Goal: Task Accomplishment & Management: Manage account settings

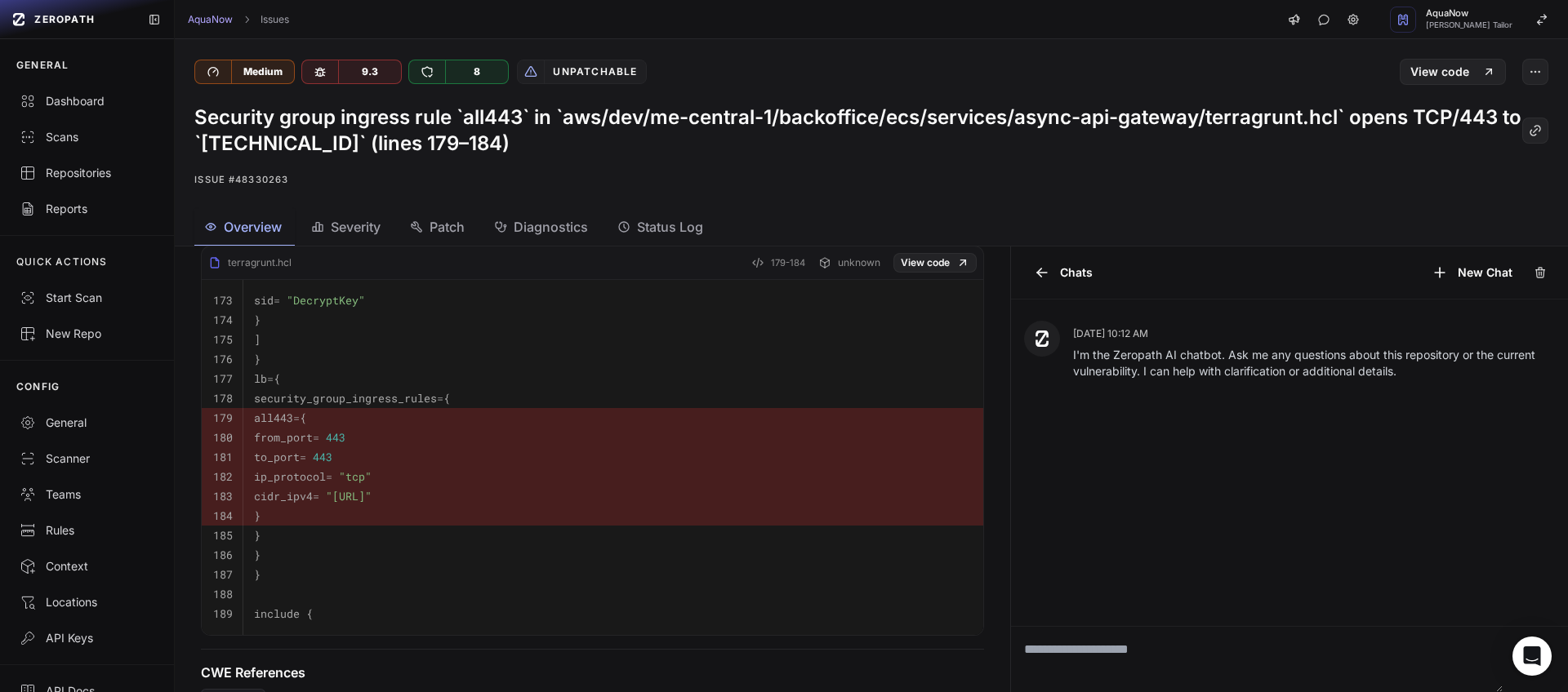
scroll to position [453, 0]
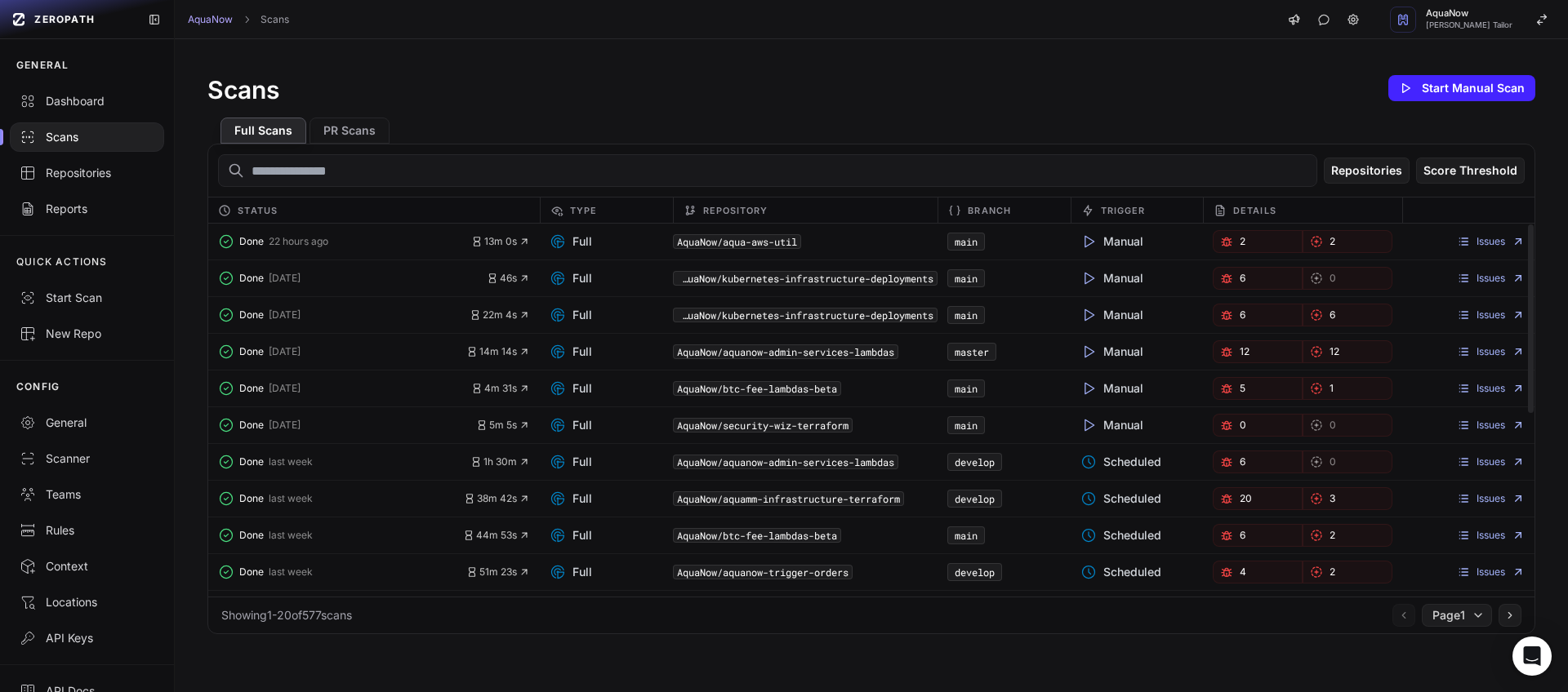
click at [461, 172] on input "text" at bounding box center [767, 170] width 1099 height 33
click at [343, 124] on button "PR Scans" at bounding box center [349, 130] width 80 height 26
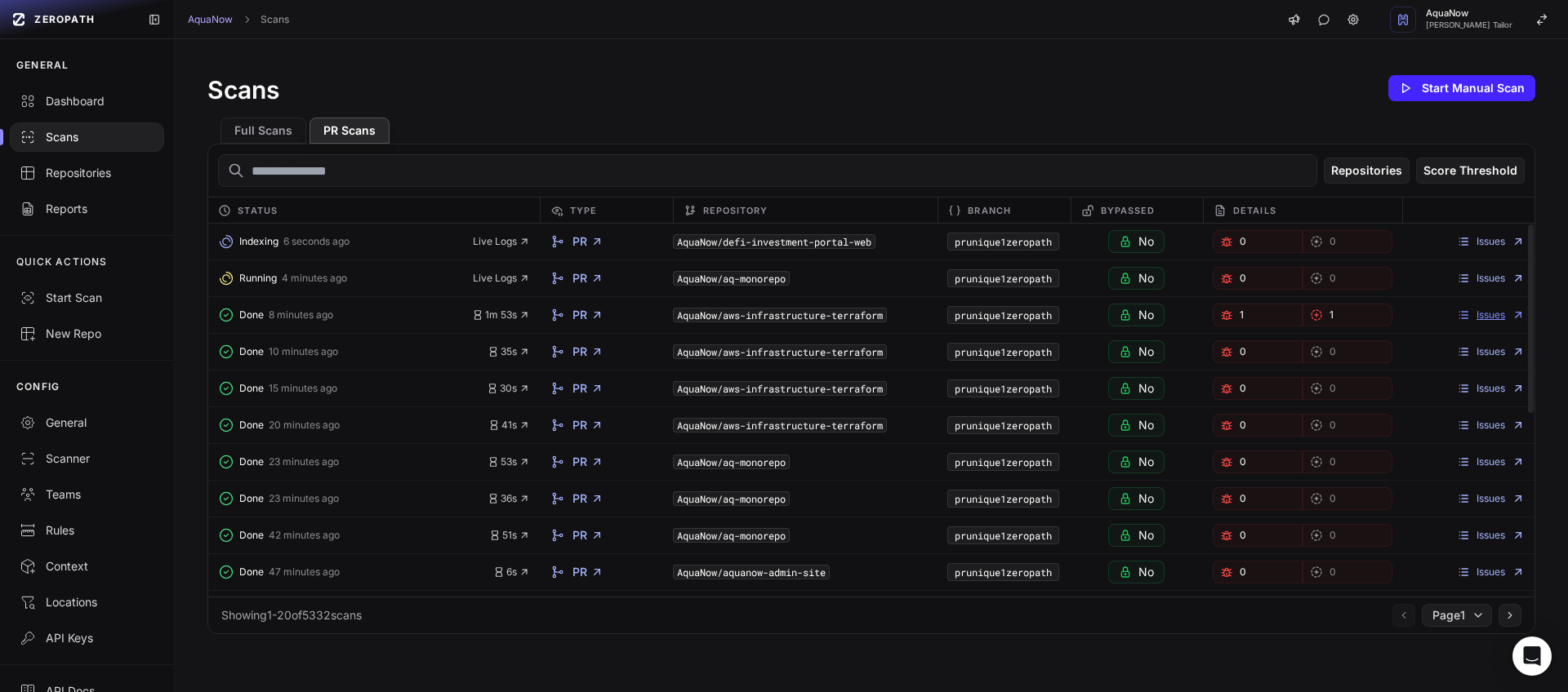
click at [1477, 312] on link "Issues" at bounding box center [1490, 314] width 67 height 13
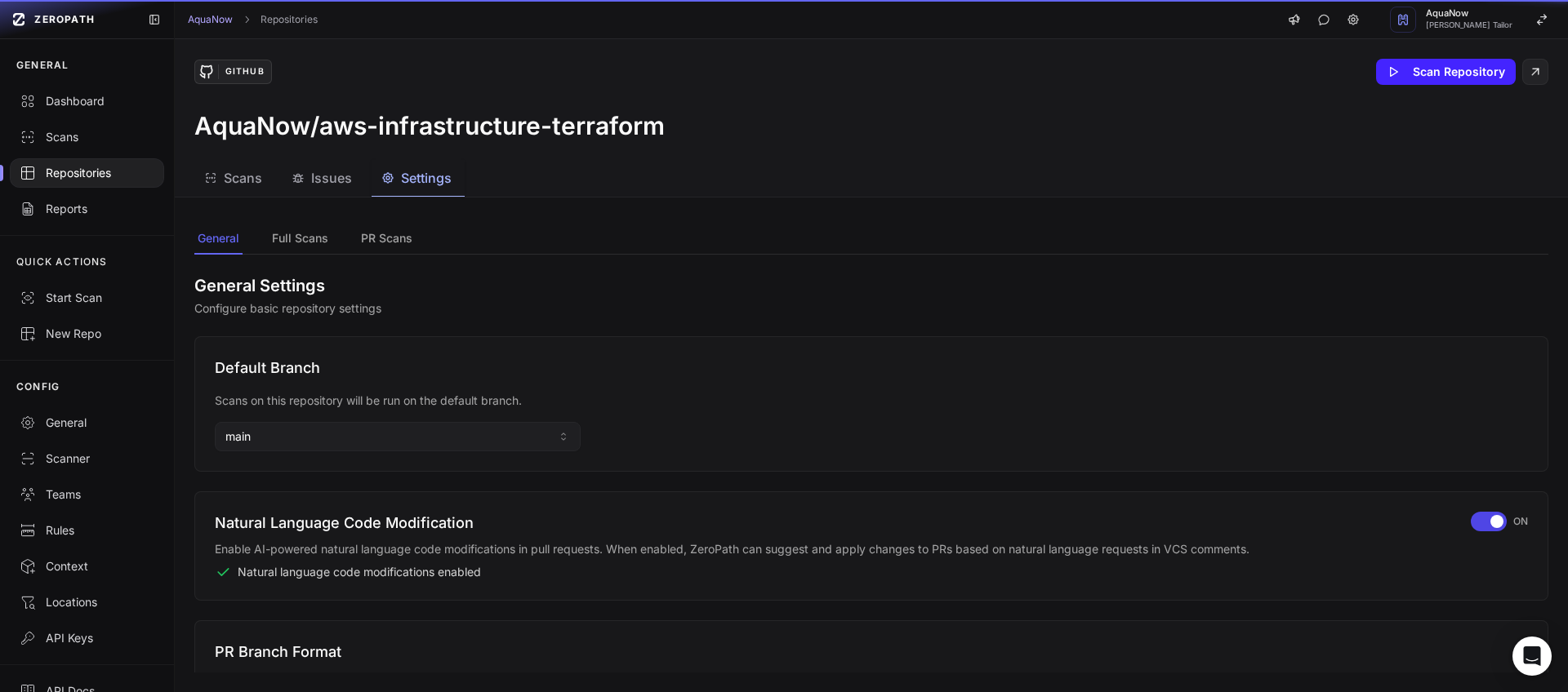
click at [439, 179] on span "Settings" at bounding box center [426, 177] width 51 height 19
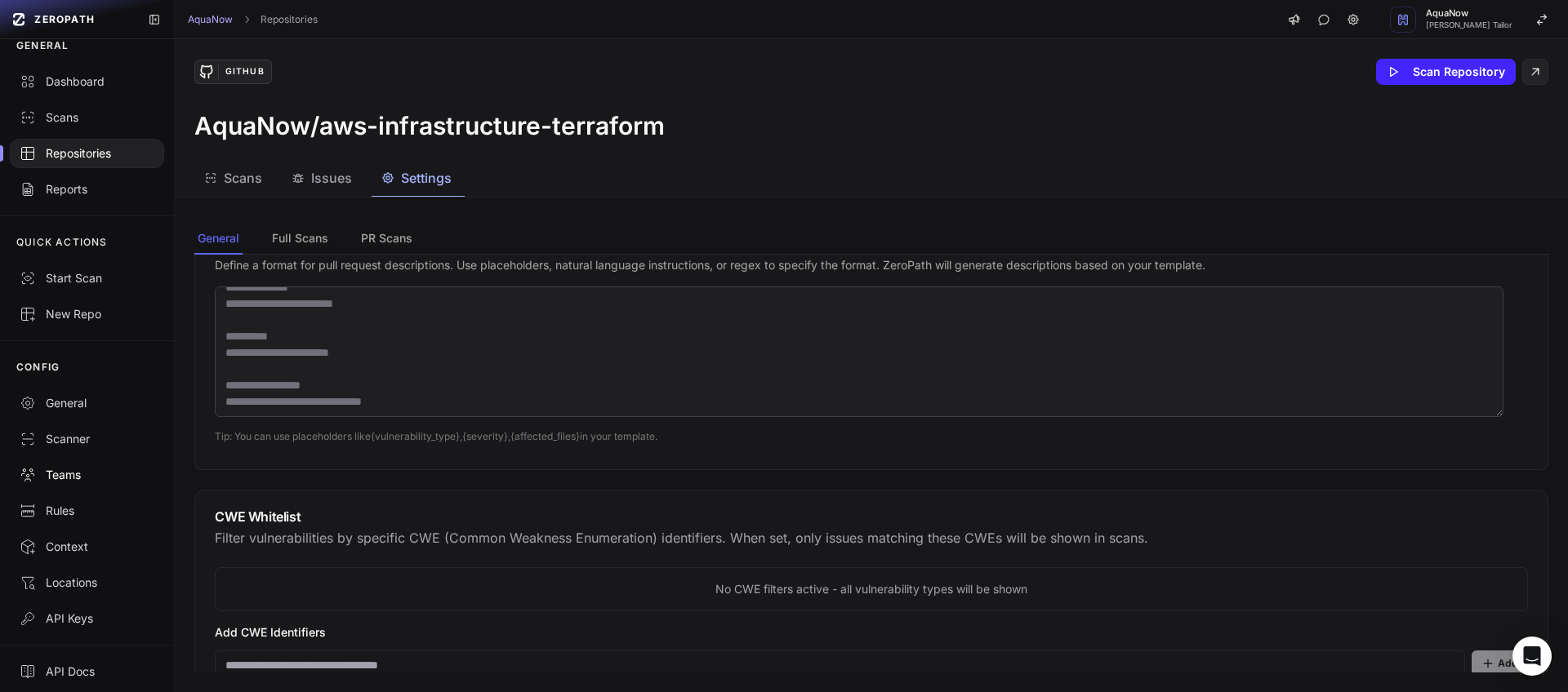
scroll to position [25, 0]
click at [95, 390] on div "General" at bounding box center [87, 397] width 135 height 16
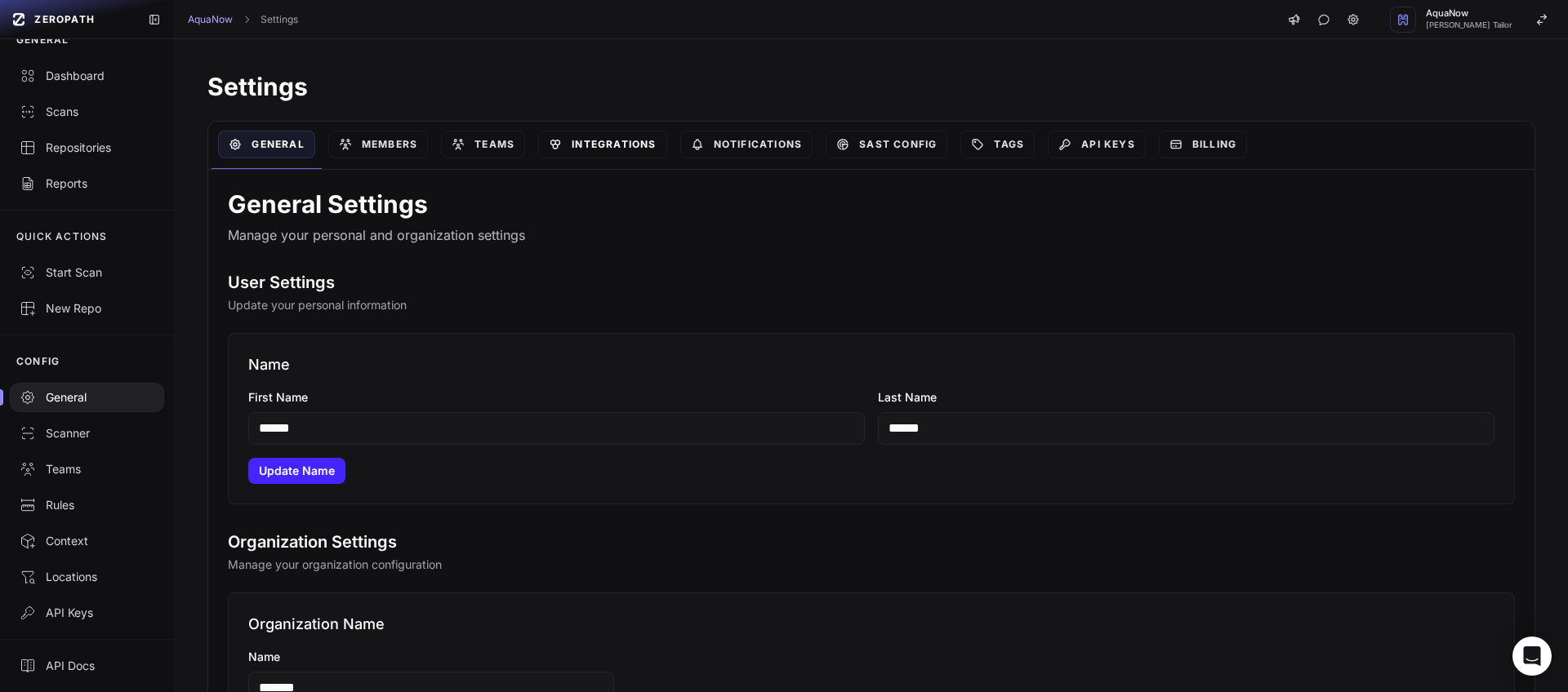
click at [622, 139] on link "Integrations" at bounding box center [602, 144] width 128 height 28
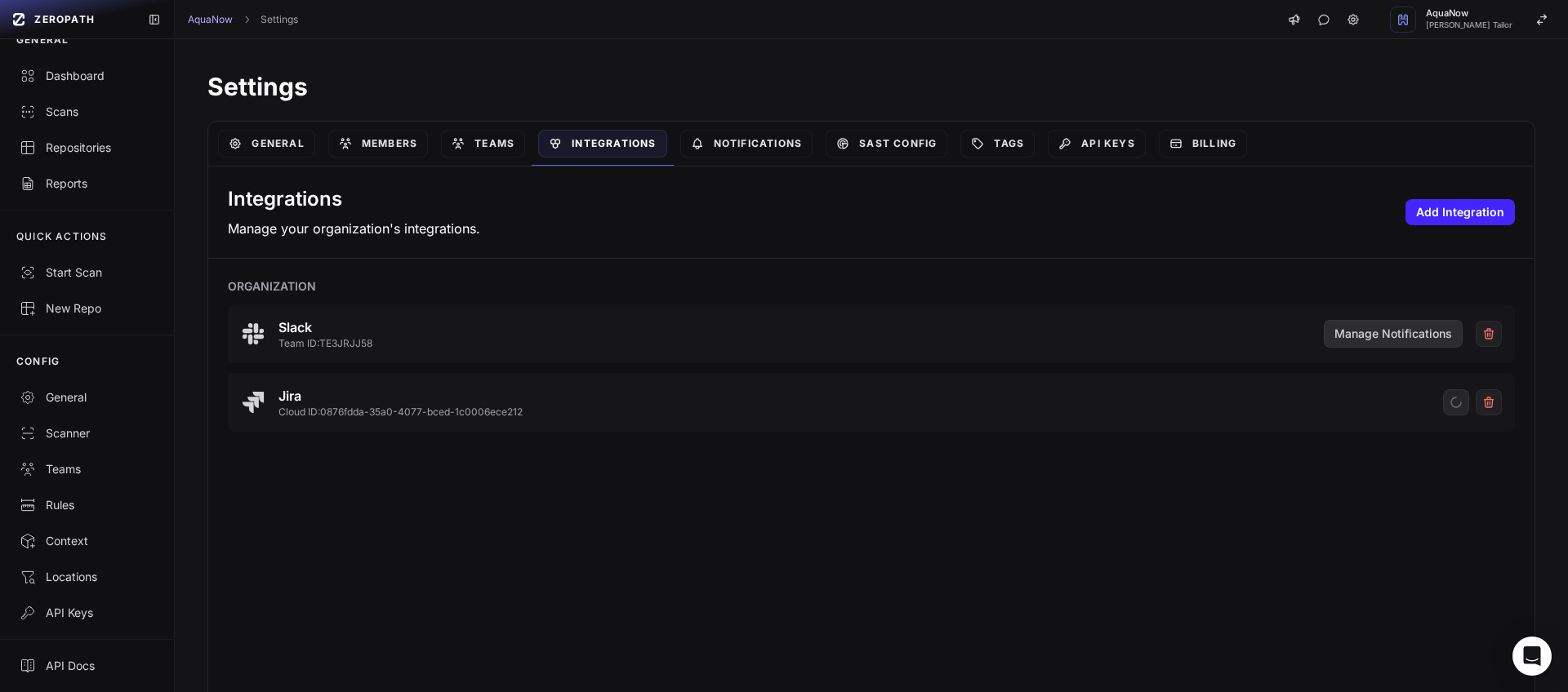
click at [1395, 341] on span "Manage Notifications" at bounding box center [1393, 333] width 117 height 16
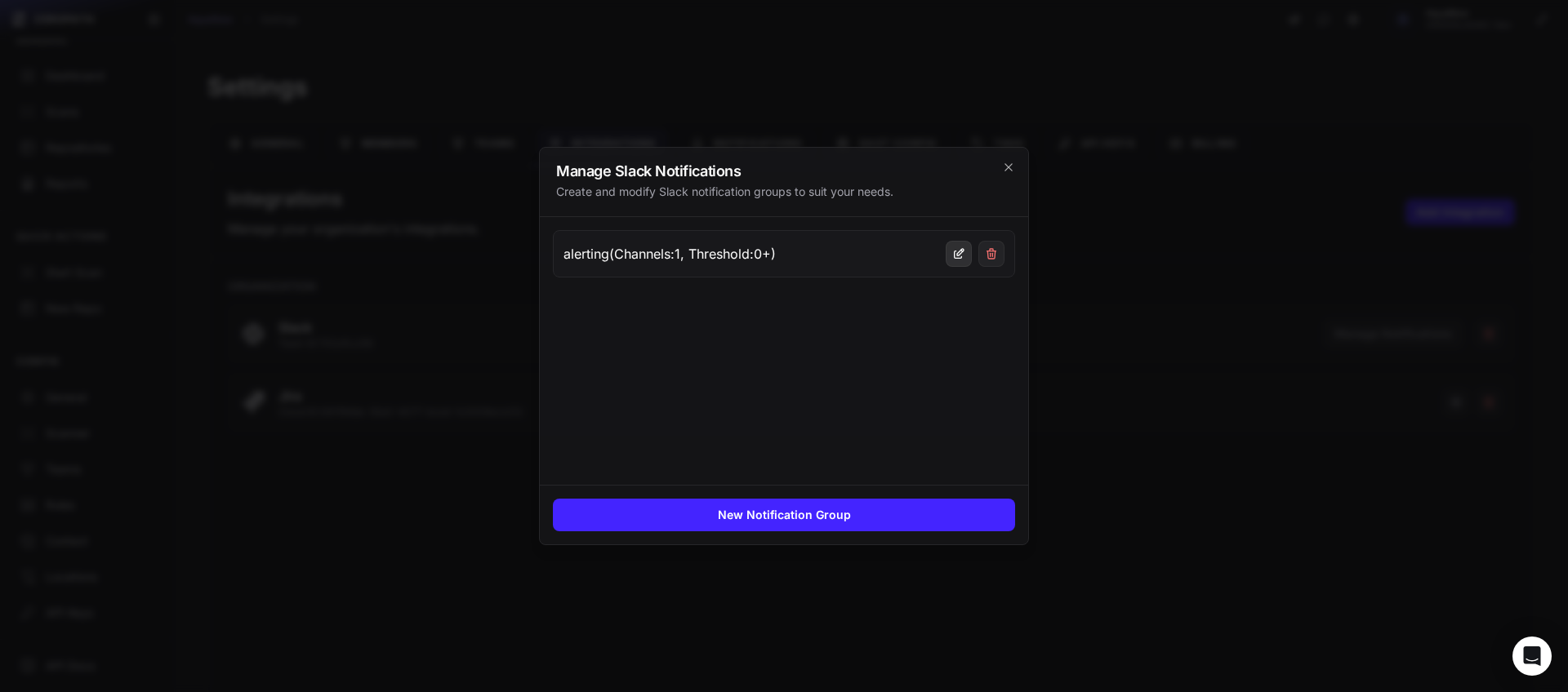
click at [961, 261] on button at bounding box center [958, 254] width 26 height 26
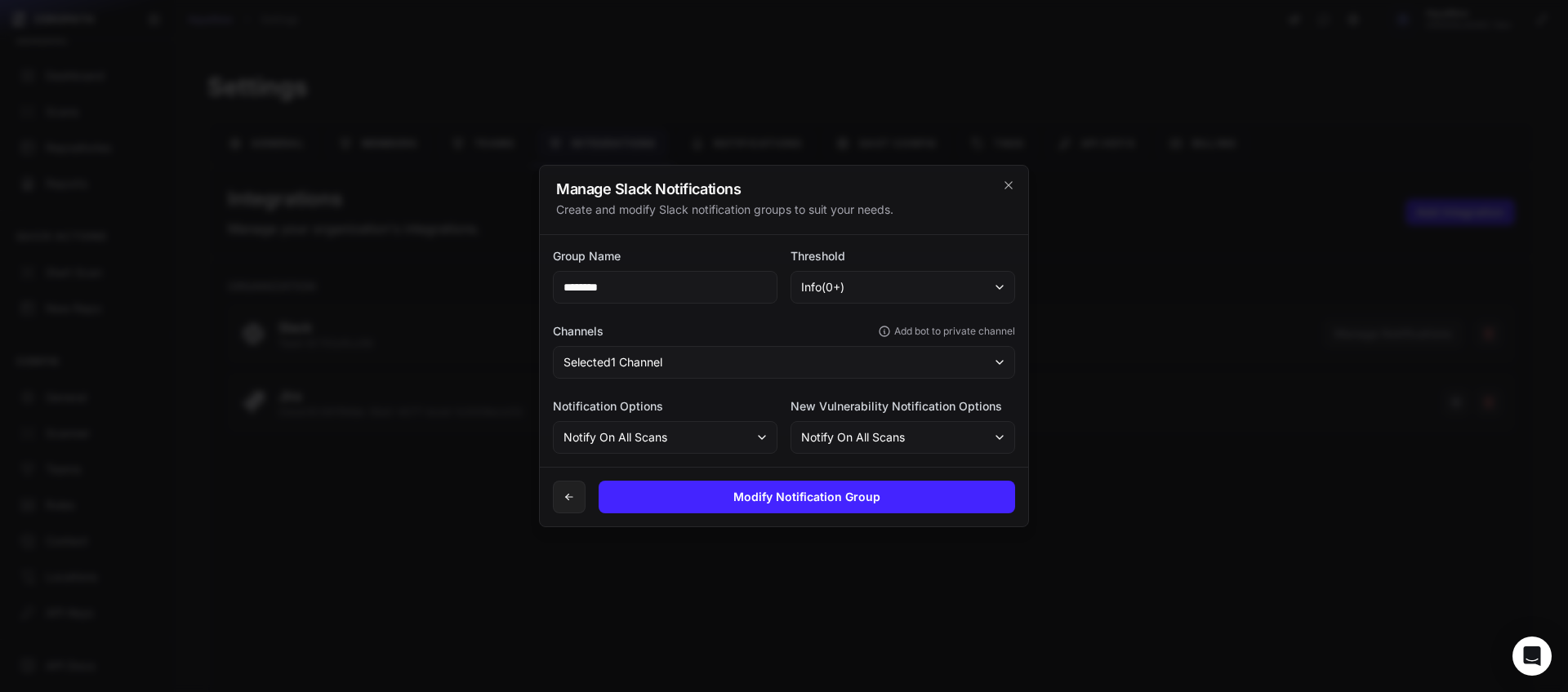
click at [937, 432] on button "Notify On All Scans" at bounding box center [903, 437] width 224 height 33
click at [769, 190] on h2 "Manage Slack Notifications" at bounding box center [784, 189] width 455 height 14
click at [755, 446] on button "Notify On All Scans" at bounding box center [665, 437] width 224 height 33
click at [807, 189] on h2 "Manage Slack Notifications" at bounding box center [784, 189] width 455 height 14
click at [1008, 192] on h2 "Manage Slack Notifications" at bounding box center [784, 189] width 455 height 14
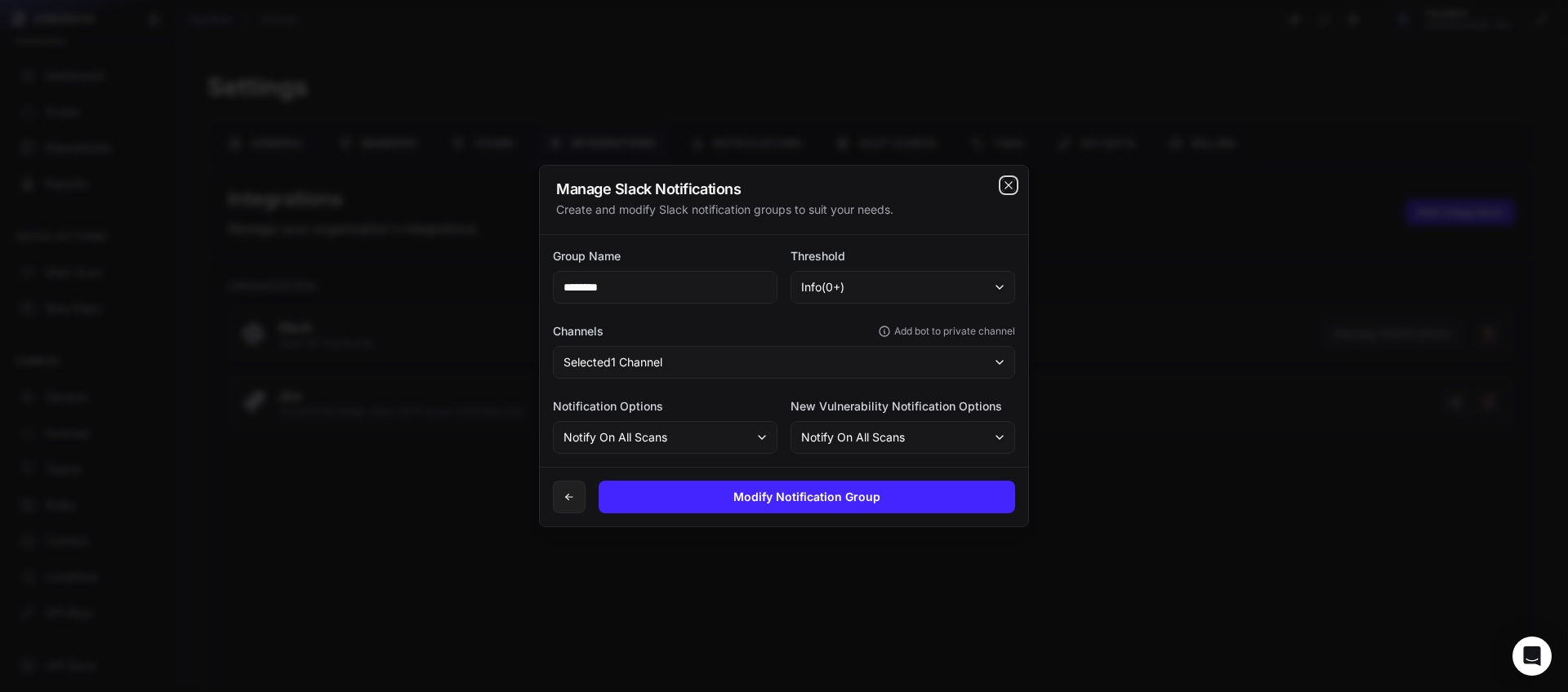
click at [1010, 190] on icon "cross 2," at bounding box center [1008, 185] width 13 height 13
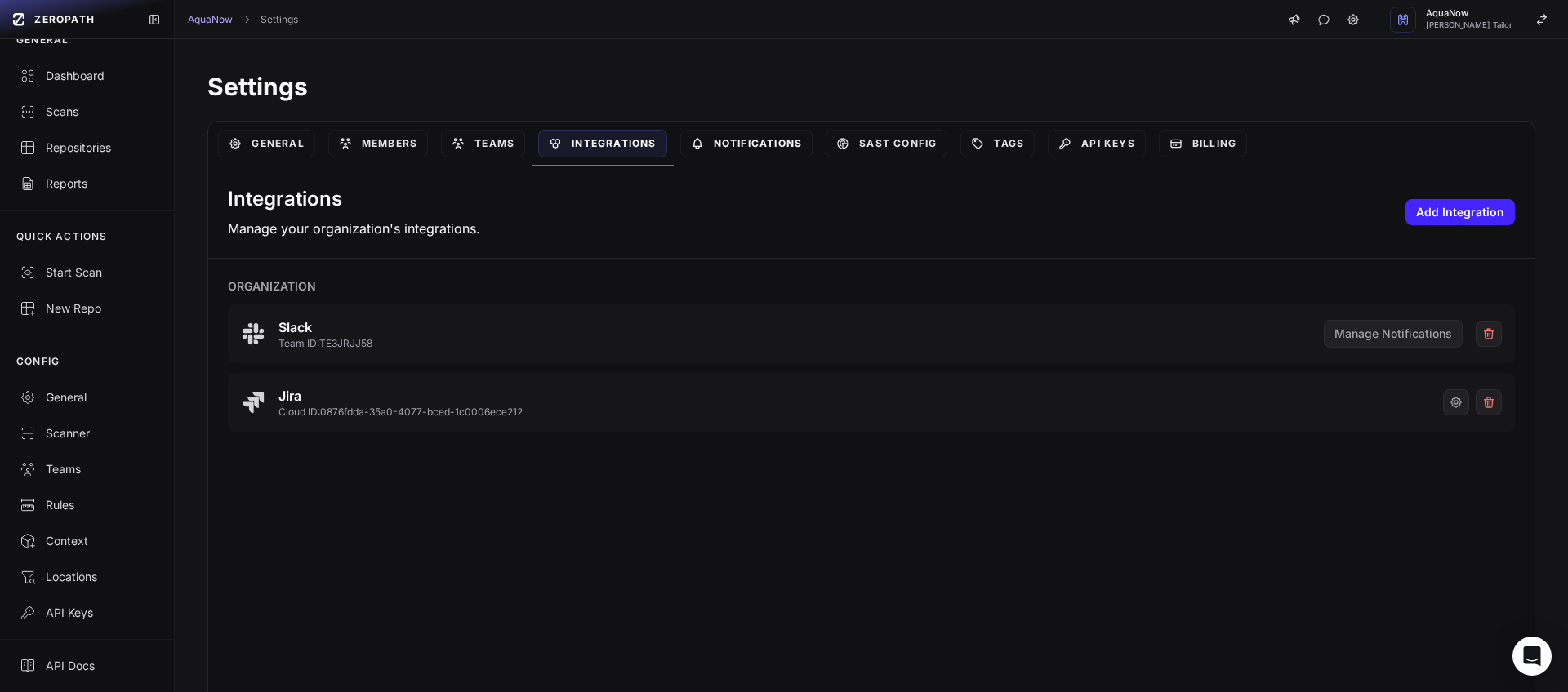
click at [782, 155] on link "Notifications" at bounding box center [746, 143] width 133 height 28
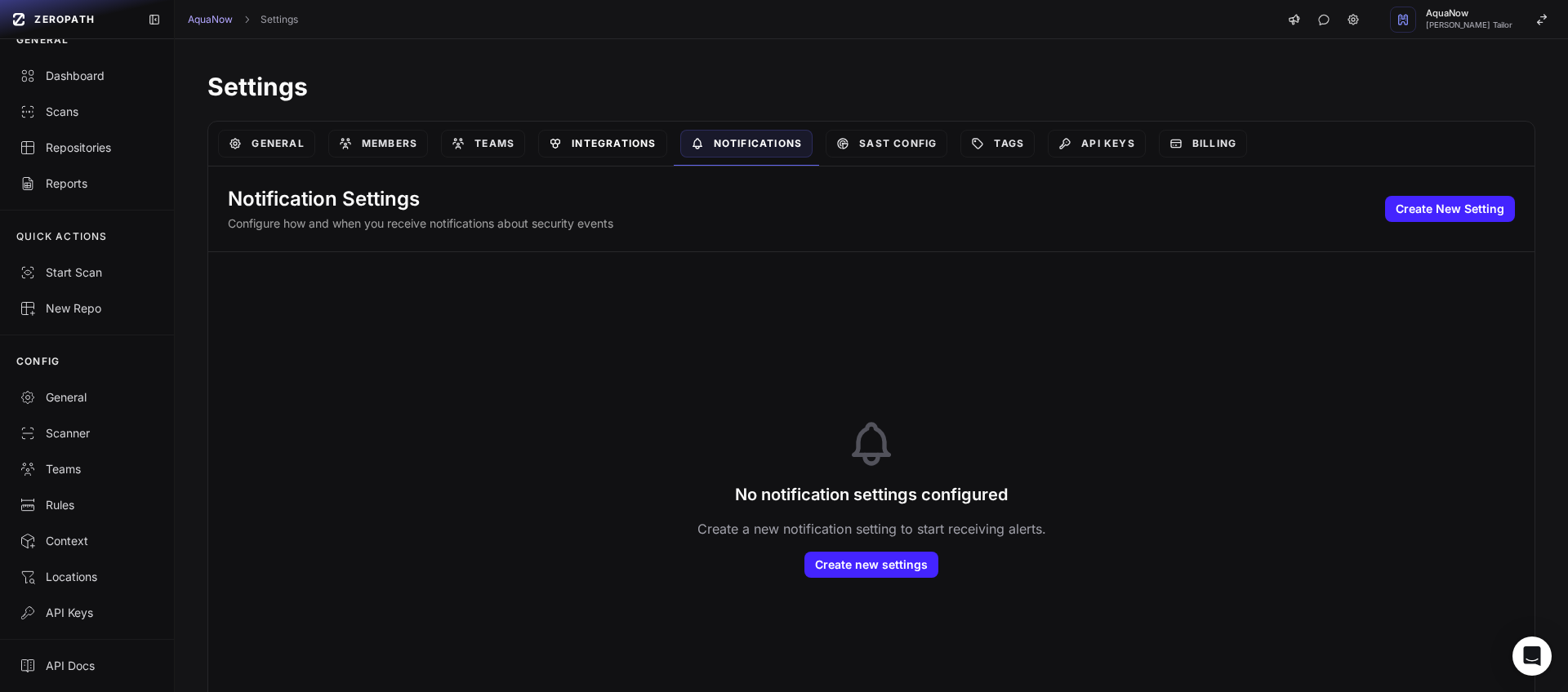
click at [629, 145] on link "Integrations" at bounding box center [602, 143] width 128 height 28
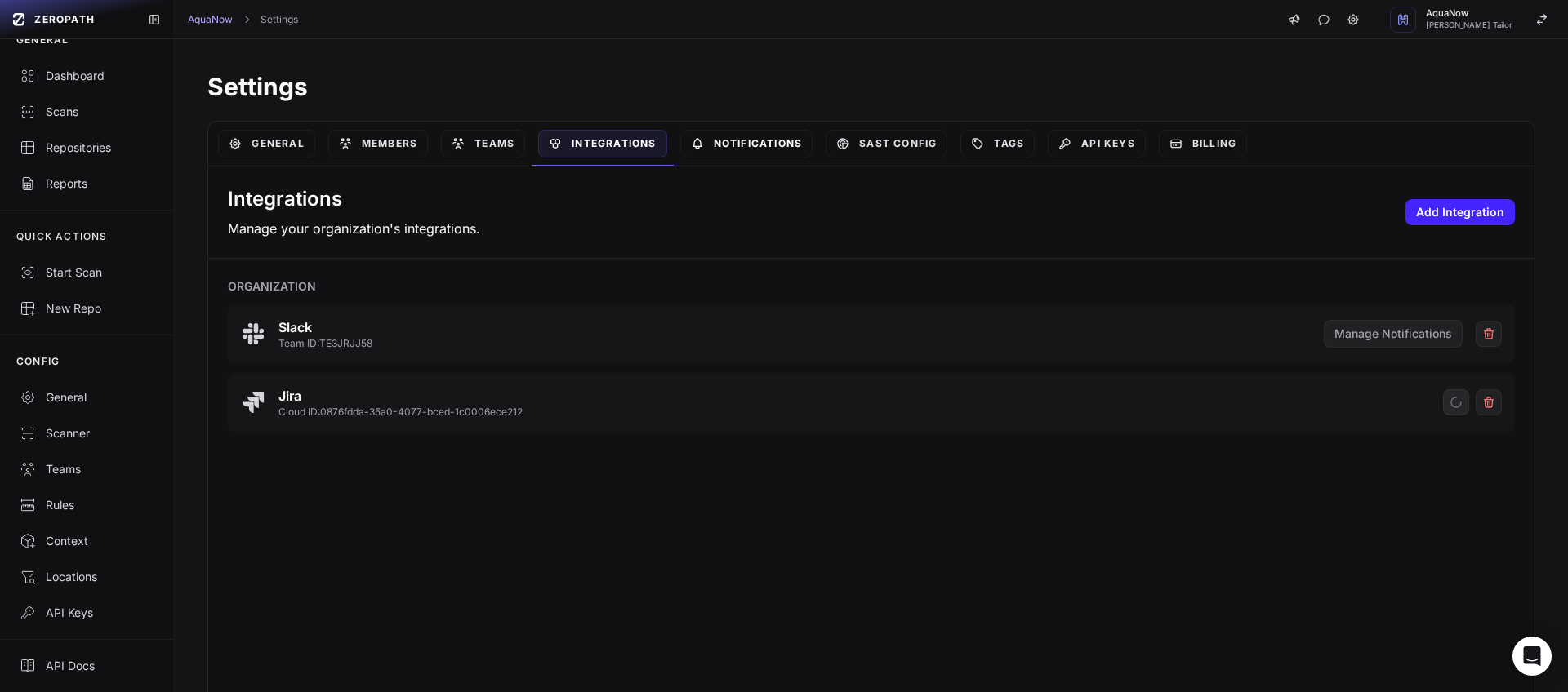
click at [728, 150] on link "Notifications" at bounding box center [746, 143] width 133 height 28
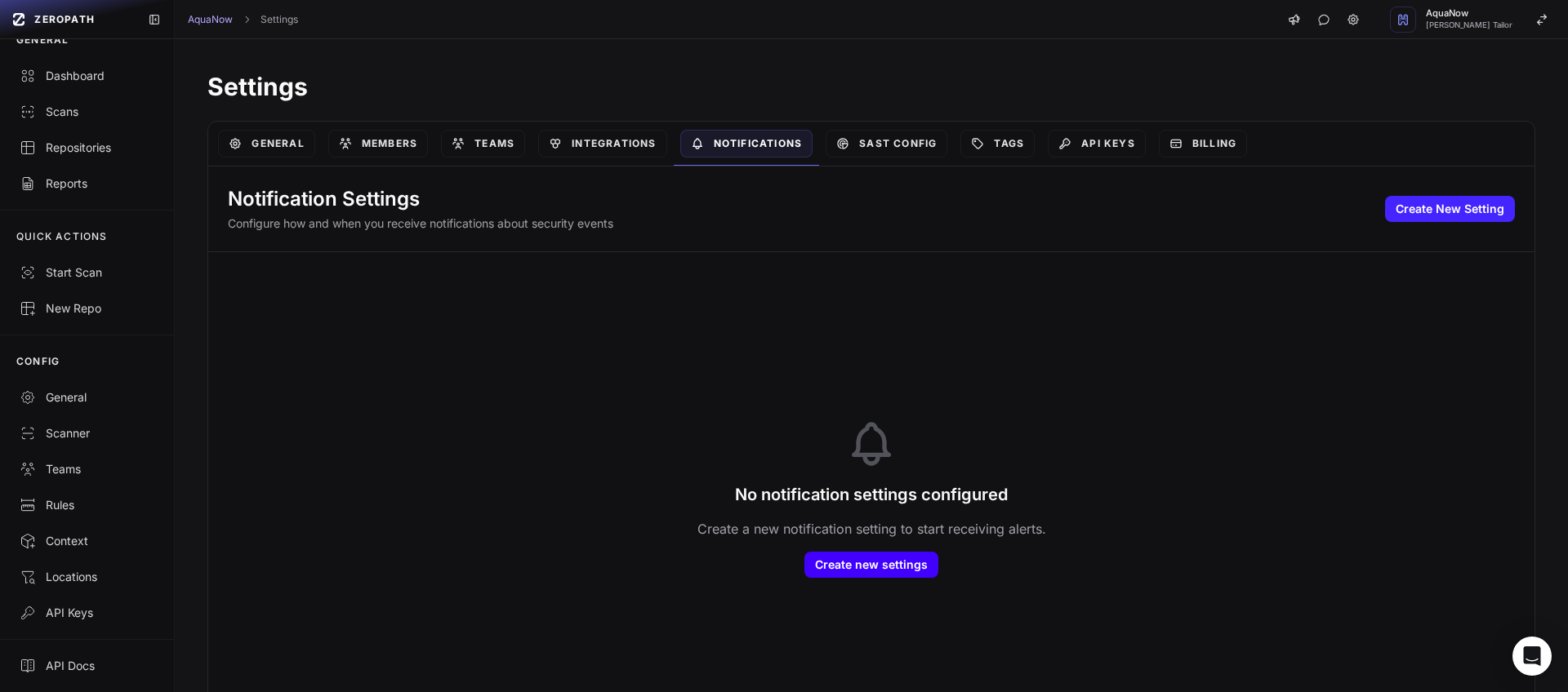
click at [811, 564] on button "Create new settings" at bounding box center [871, 564] width 134 height 26
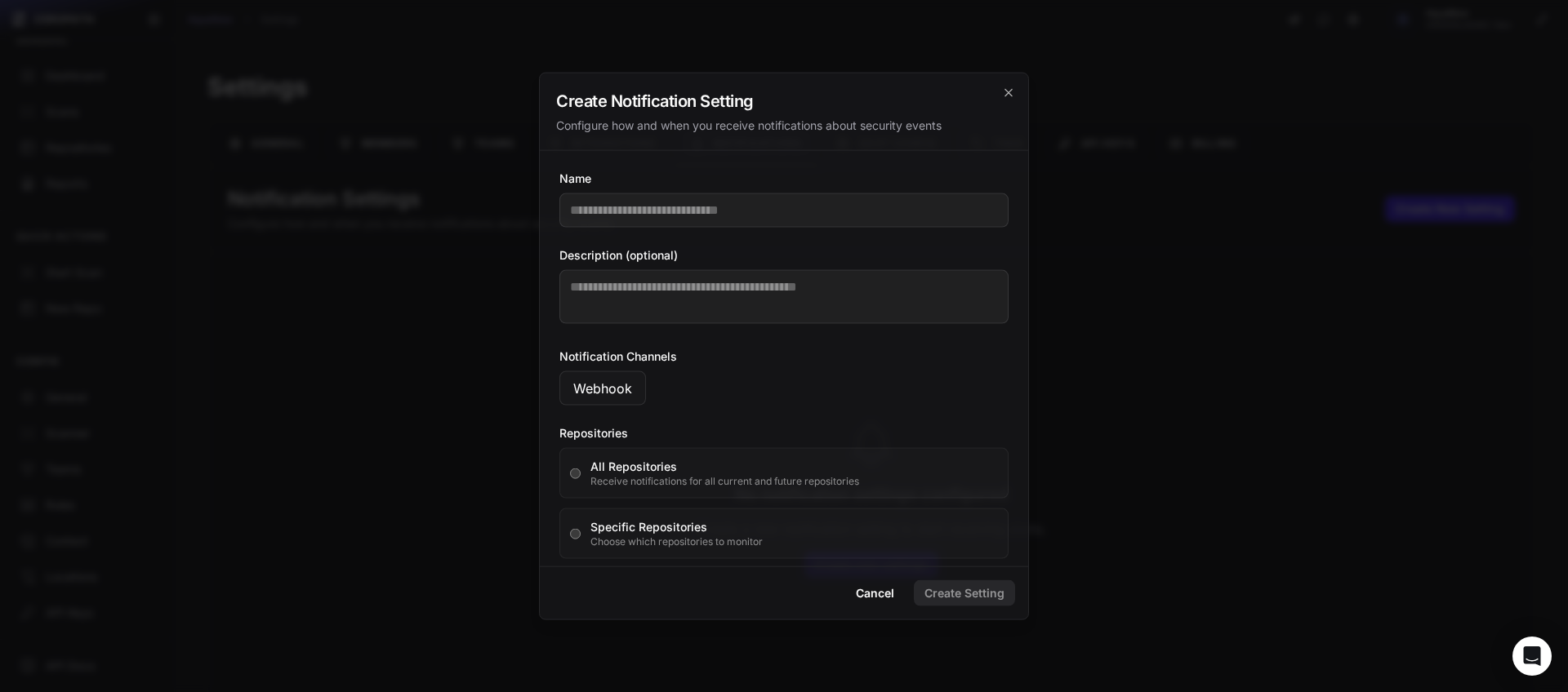
click at [606, 400] on button "Webhook" at bounding box center [602, 388] width 87 height 35
click at [612, 394] on button "Webhook" at bounding box center [602, 388] width 87 height 35
click at [699, 201] on input "Name" at bounding box center [784, 210] width 449 height 35
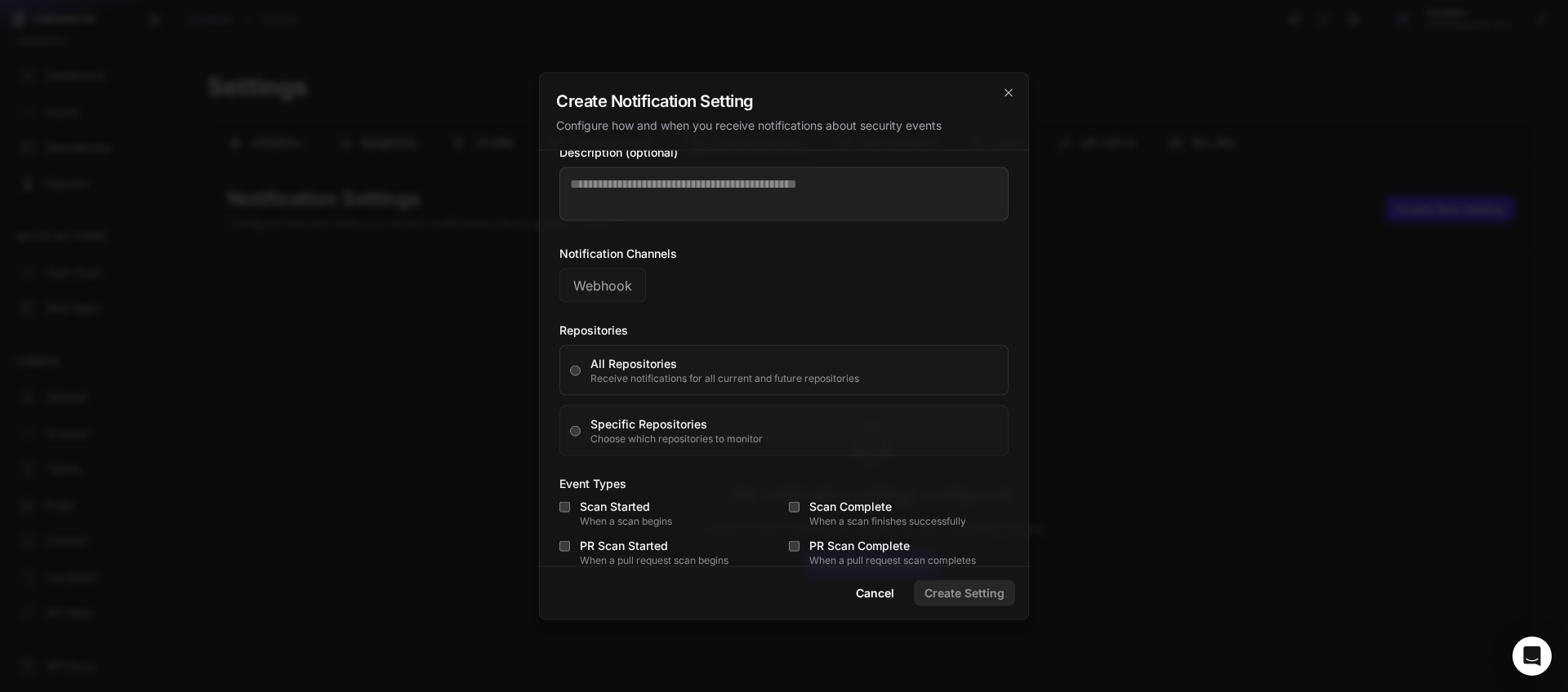
scroll to position [105, 0]
type input "**********"
click at [625, 289] on button "Webhook" at bounding box center [602, 283] width 87 height 35
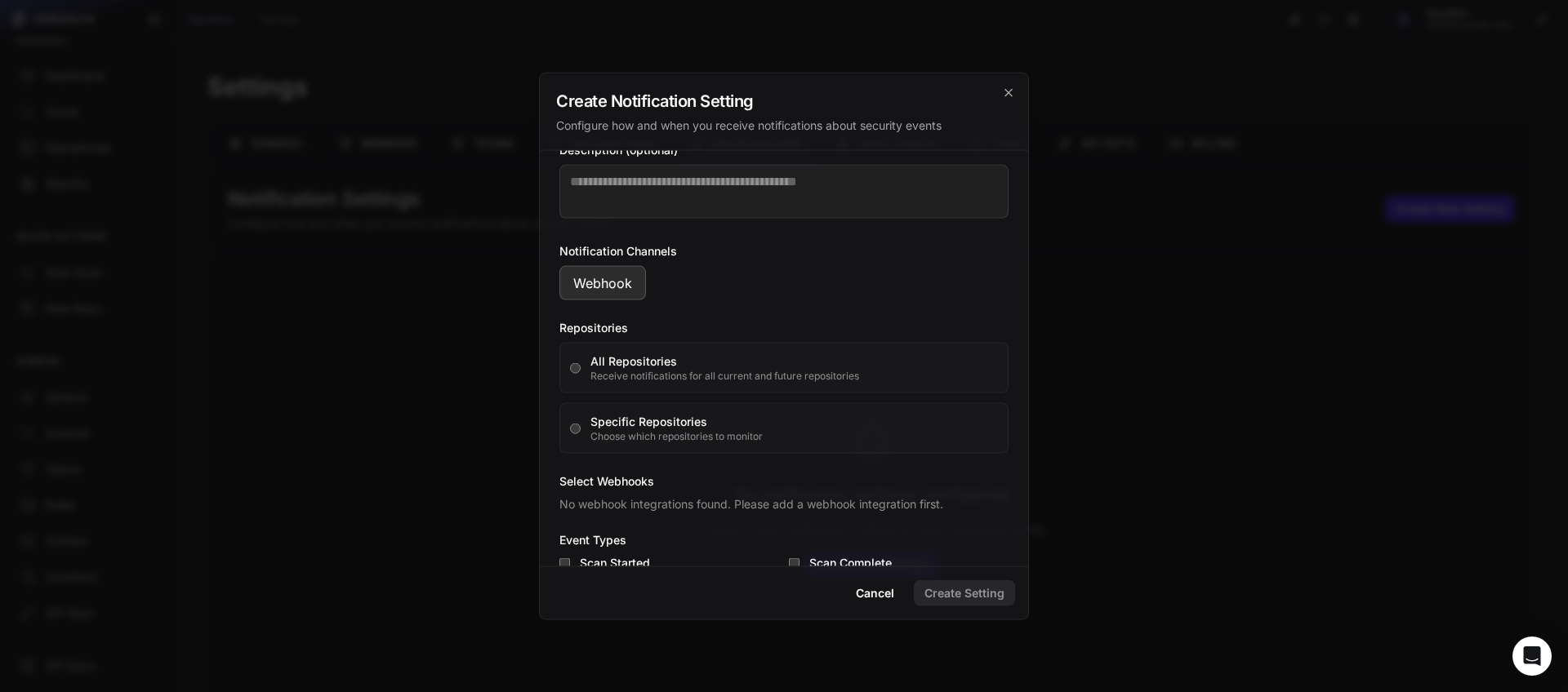
click at [625, 288] on button "Webhook" at bounding box center [602, 283] width 87 height 35
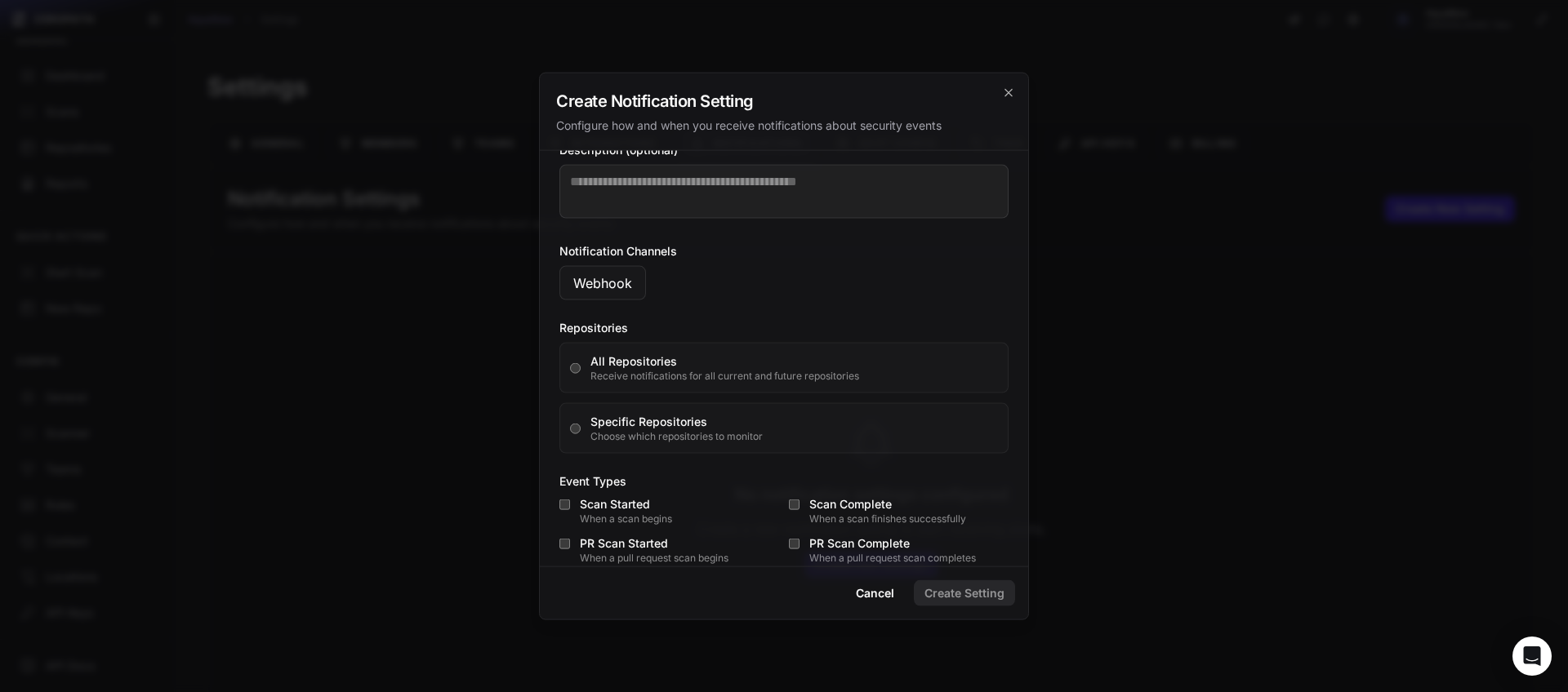
click at [625, 288] on button "Webhook" at bounding box center [602, 283] width 87 height 35
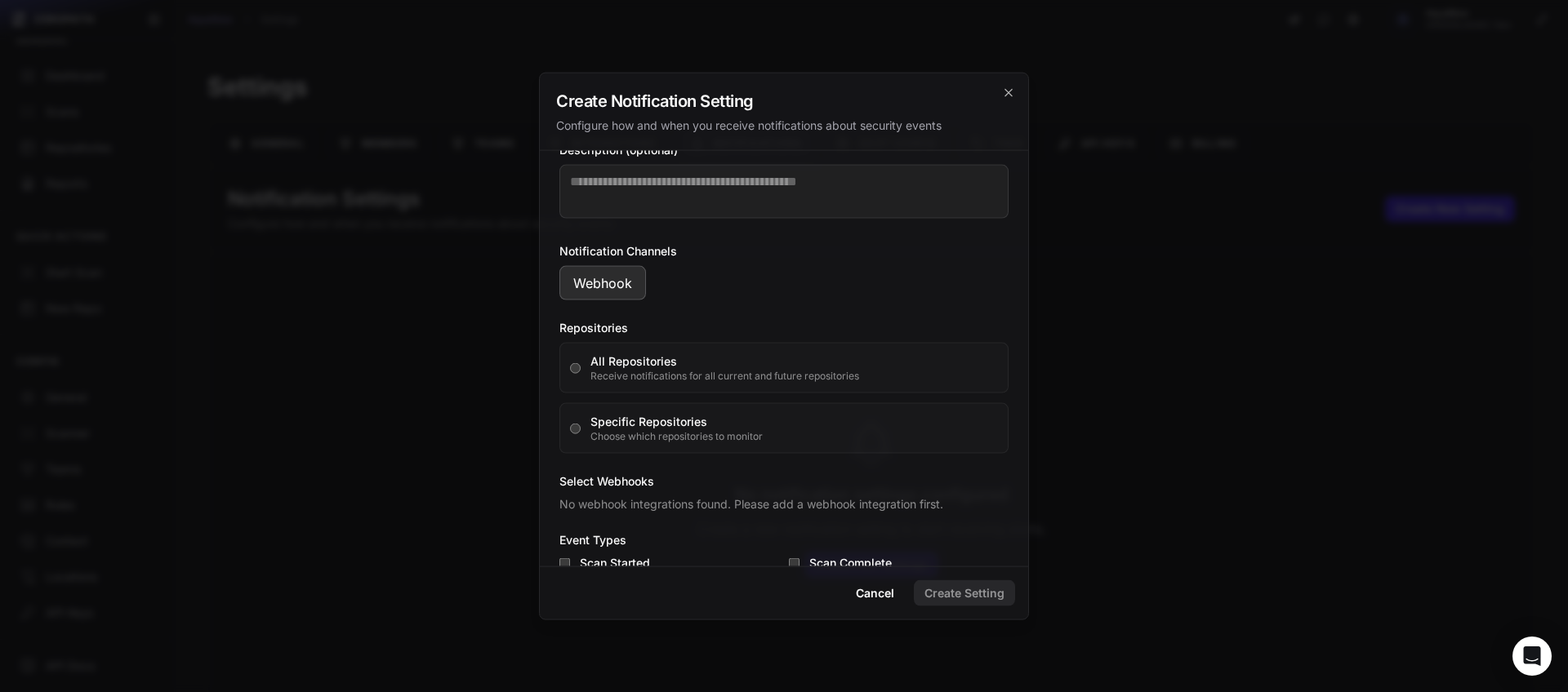
click at [625, 288] on button "Webhook" at bounding box center [602, 283] width 87 height 35
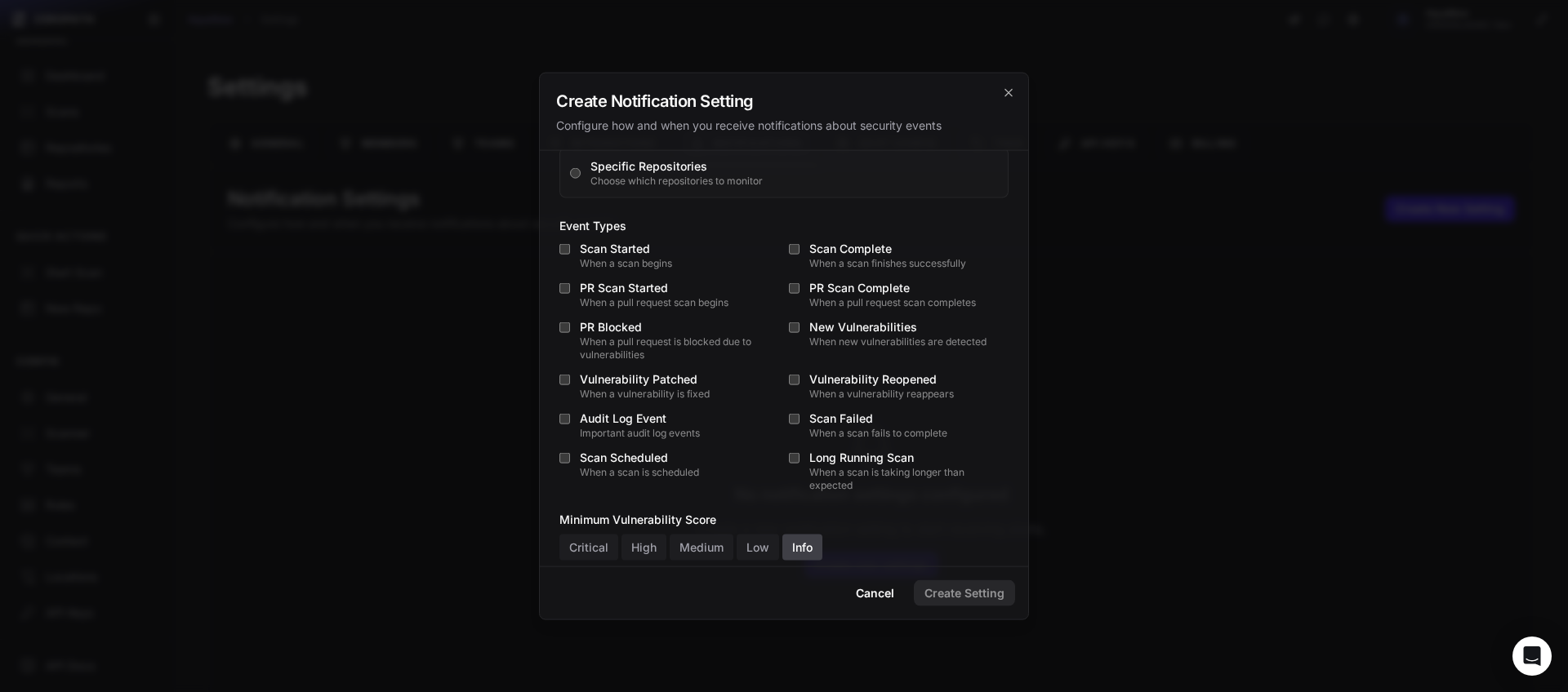
scroll to position [374, 0]
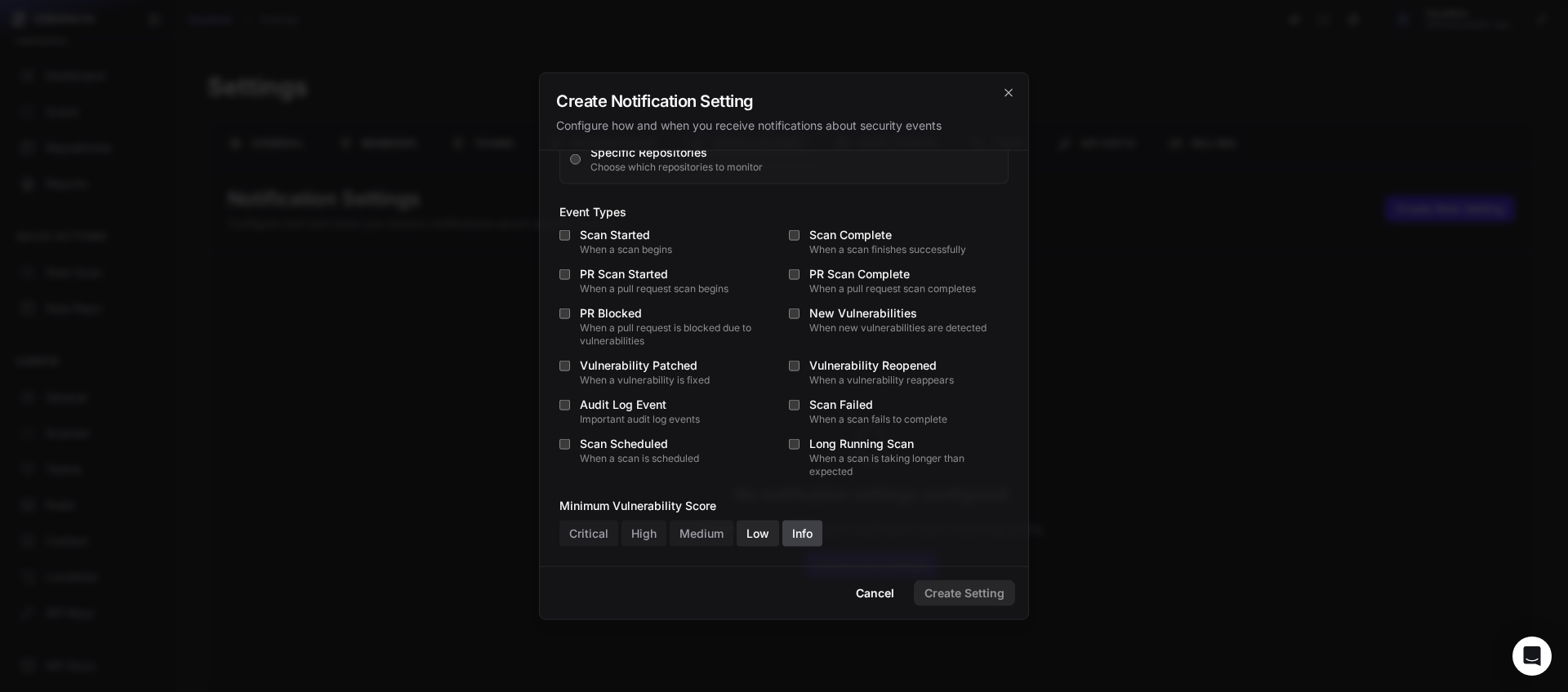
click at [763, 538] on button "Low" at bounding box center [757, 534] width 42 height 26
click at [702, 536] on button "Medium" at bounding box center [702, 534] width 64 height 26
click at [645, 534] on button "High" at bounding box center [644, 534] width 45 height 26
click at [595, 531] on button "Critical" at bounding box center [589, 534] width 59 height 26
click at [800, 537] on button "Info" at bounding box center [801, 534] width 40 height 26
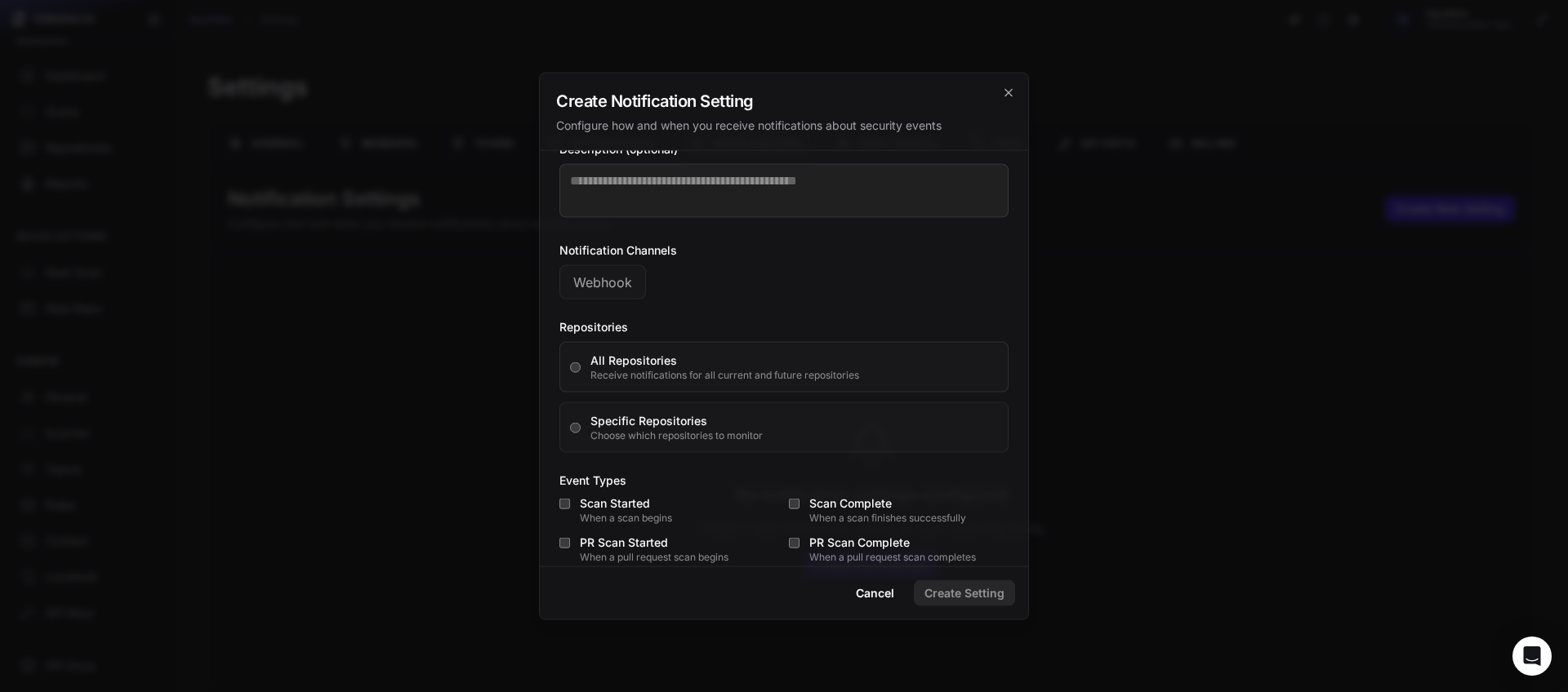
scroll to position [102, 0]
click at [623, 289] on button "Webhook" at bounding box center [602, 286] width 87 height 35
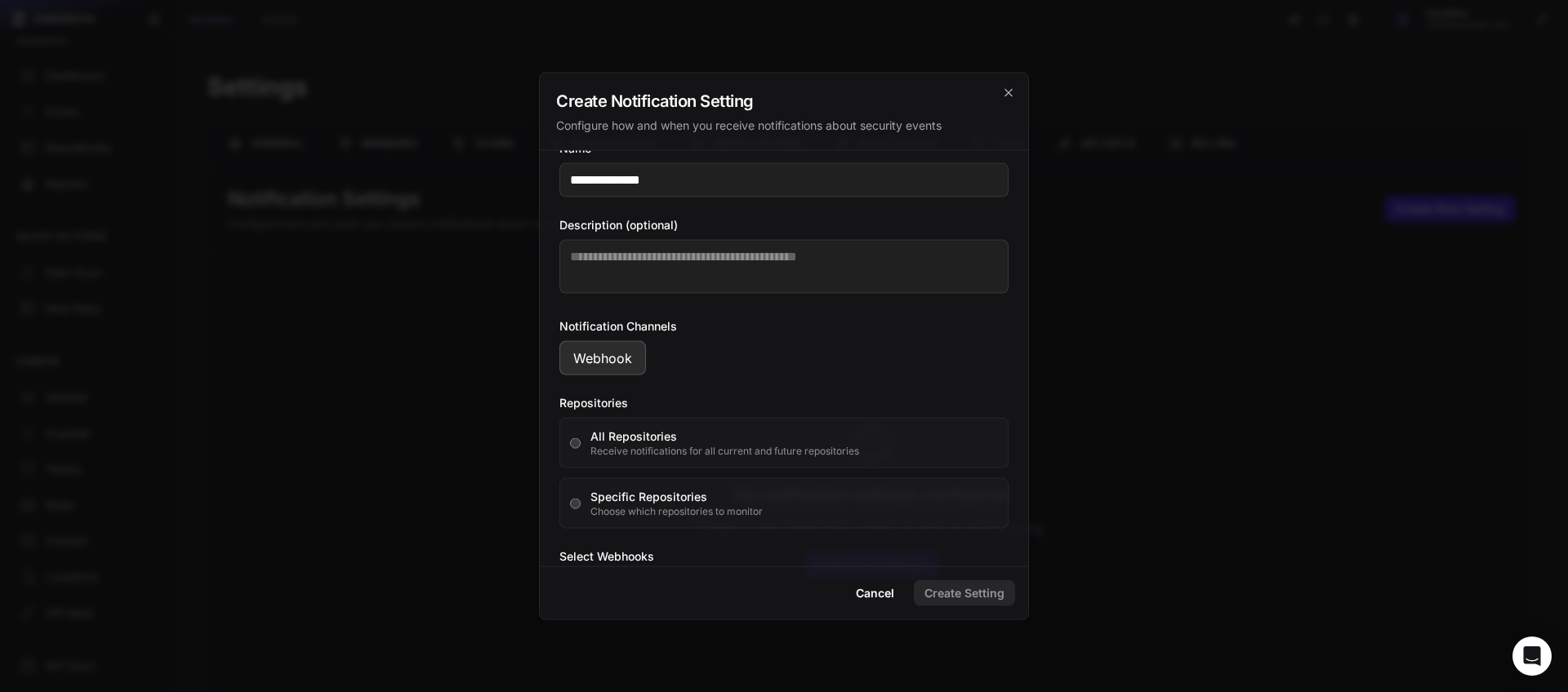
scroll to position [0, 0]
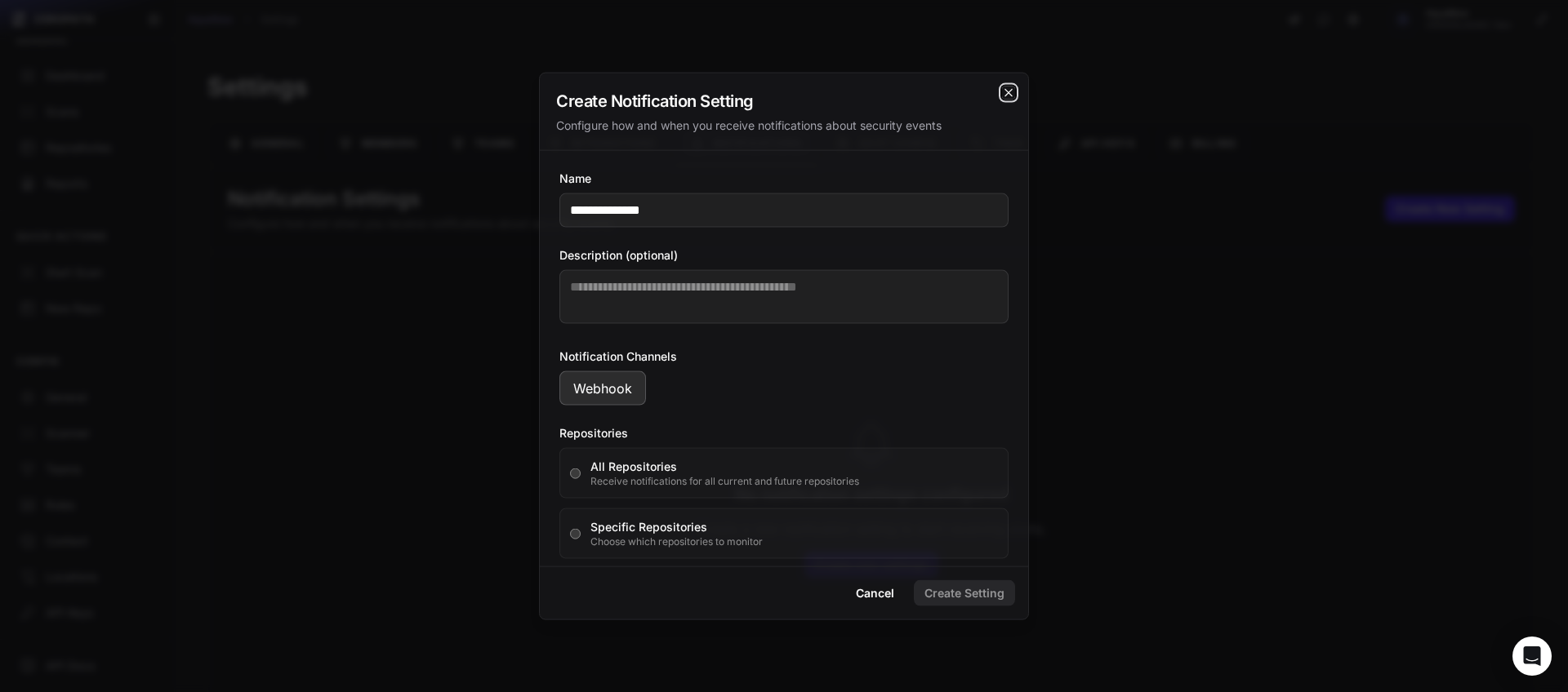
click at [1008, 97] on icon "cross 2," at bounding box center [1008, 93] width 13 height 13
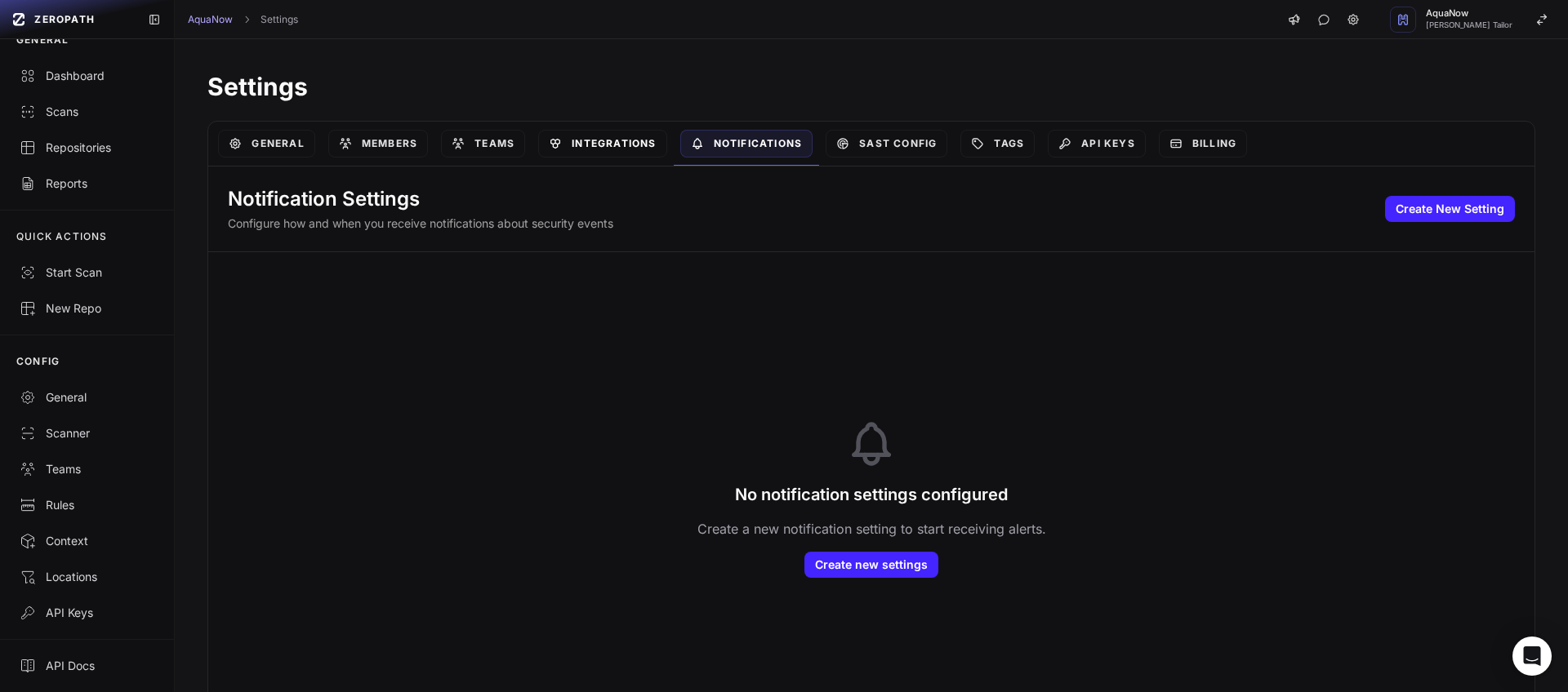
click at [624, 153] on link "Integrations" at bounding box center [602, 143] width 128 height 28
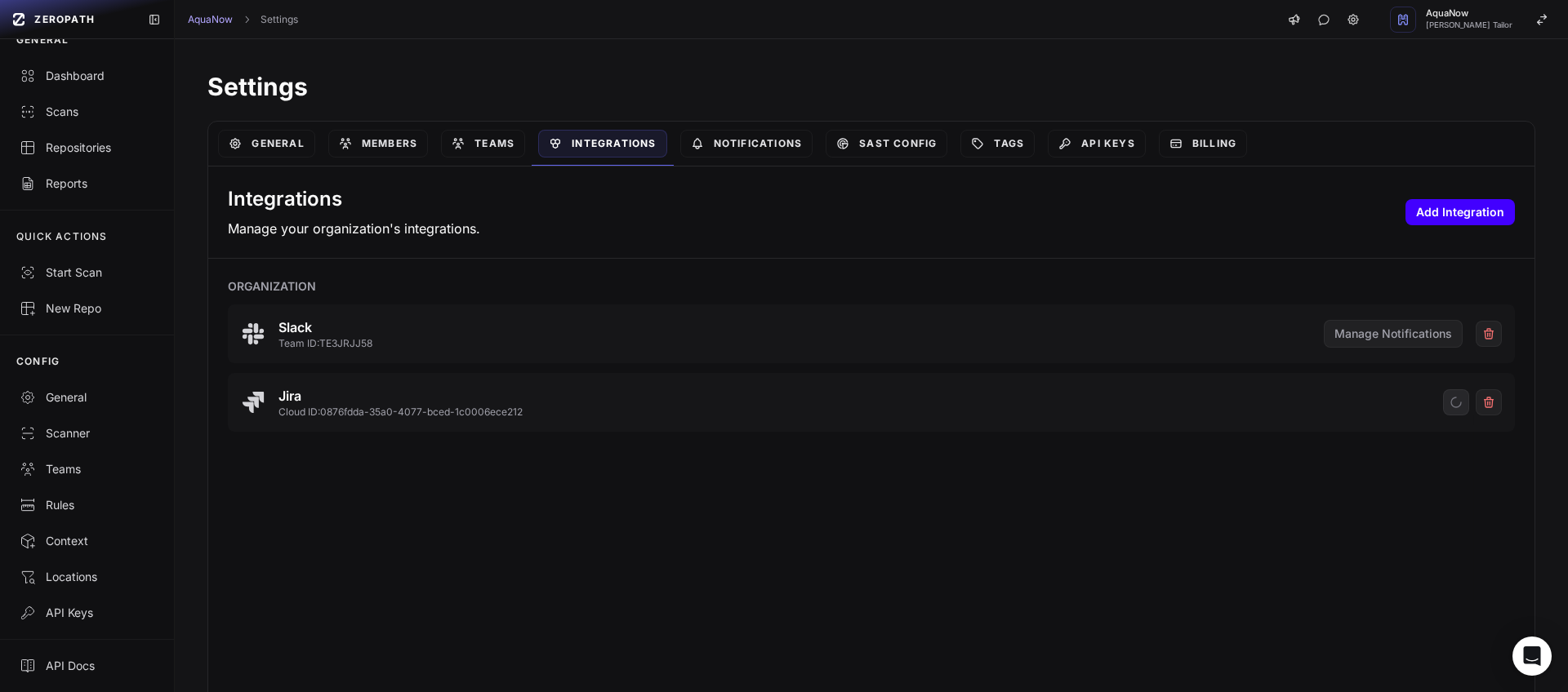
click at [1416, 223] on button "Add Integration" at bounding box center [1460, 212] width 110 height 26
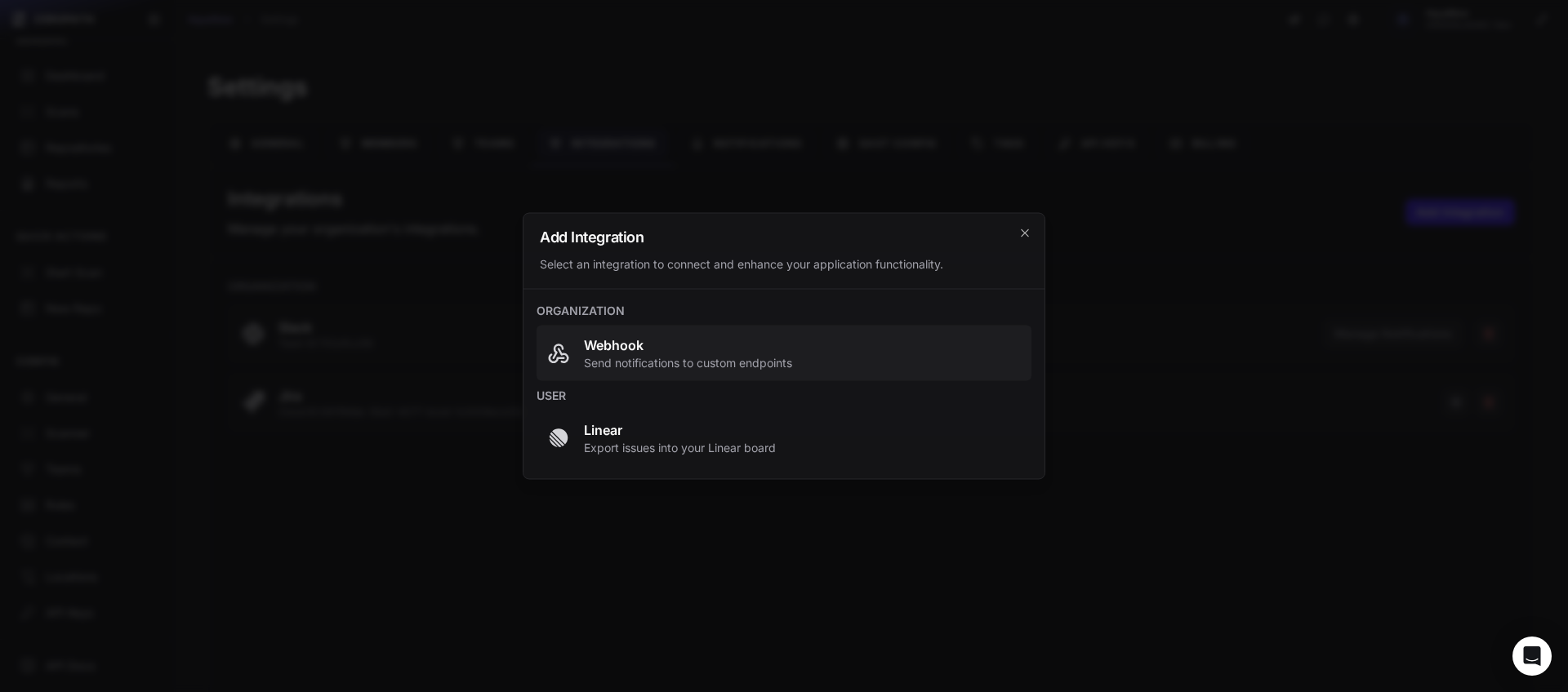
click at [858, 357] on span "Webhook Send notifications to custom endpoints" at bounding box center [784, 353] width 475 height 36
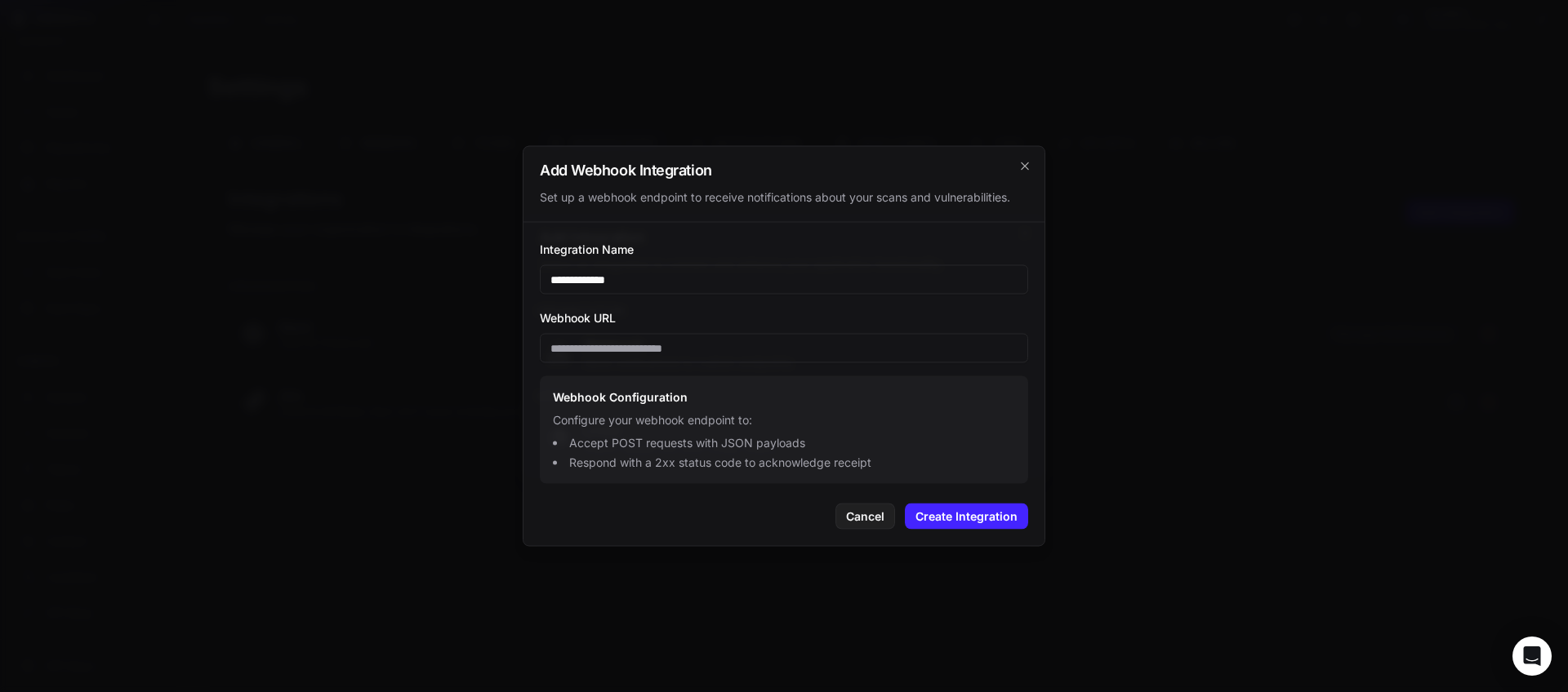
type input "**********"
click at [756, 352] on input "Webhook URL" at bounding box center [784, 348] width 488 height 30
click at [1026, 161] on icon "cross 2," at bounding box center [1024, 166] width 13 height 13
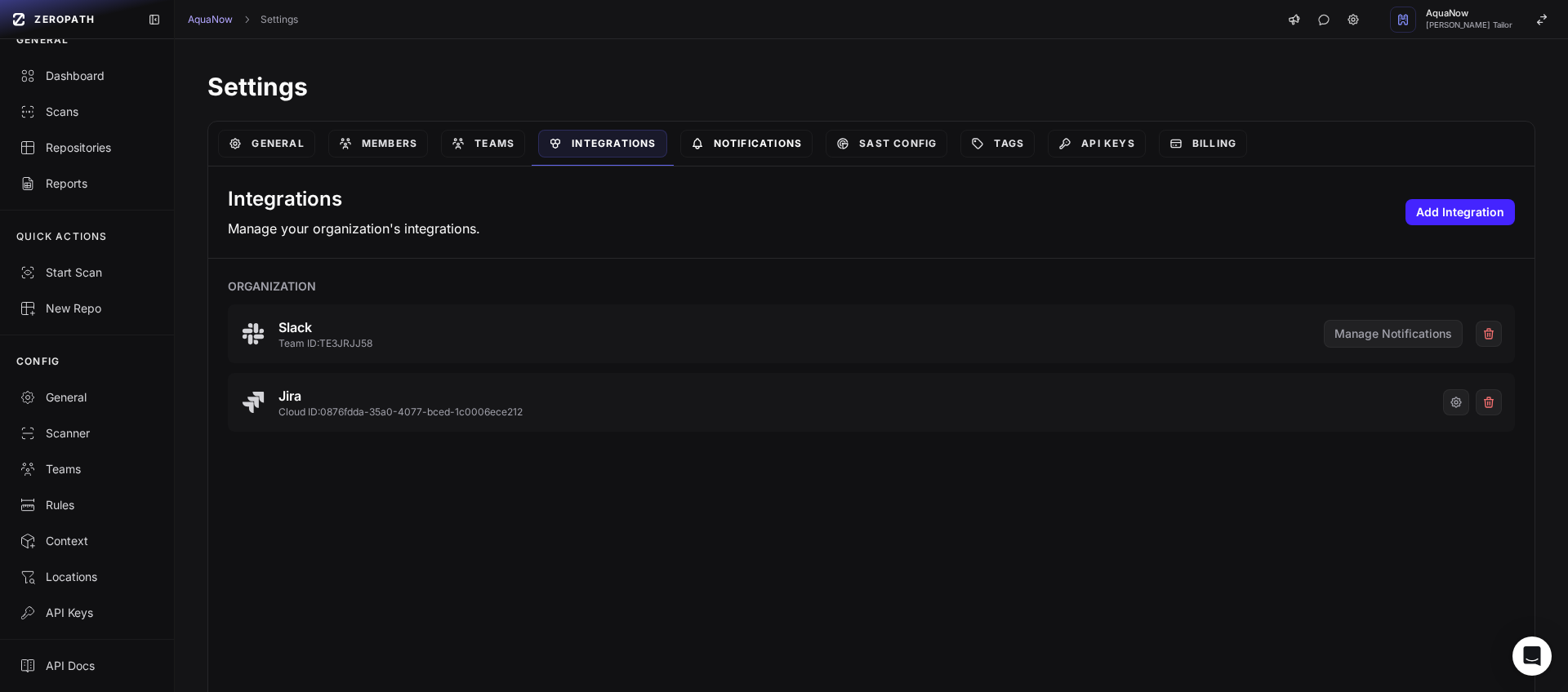
click at [728, 140] on link "Notifications" at bounding box center [746, 143] width 133 height 28
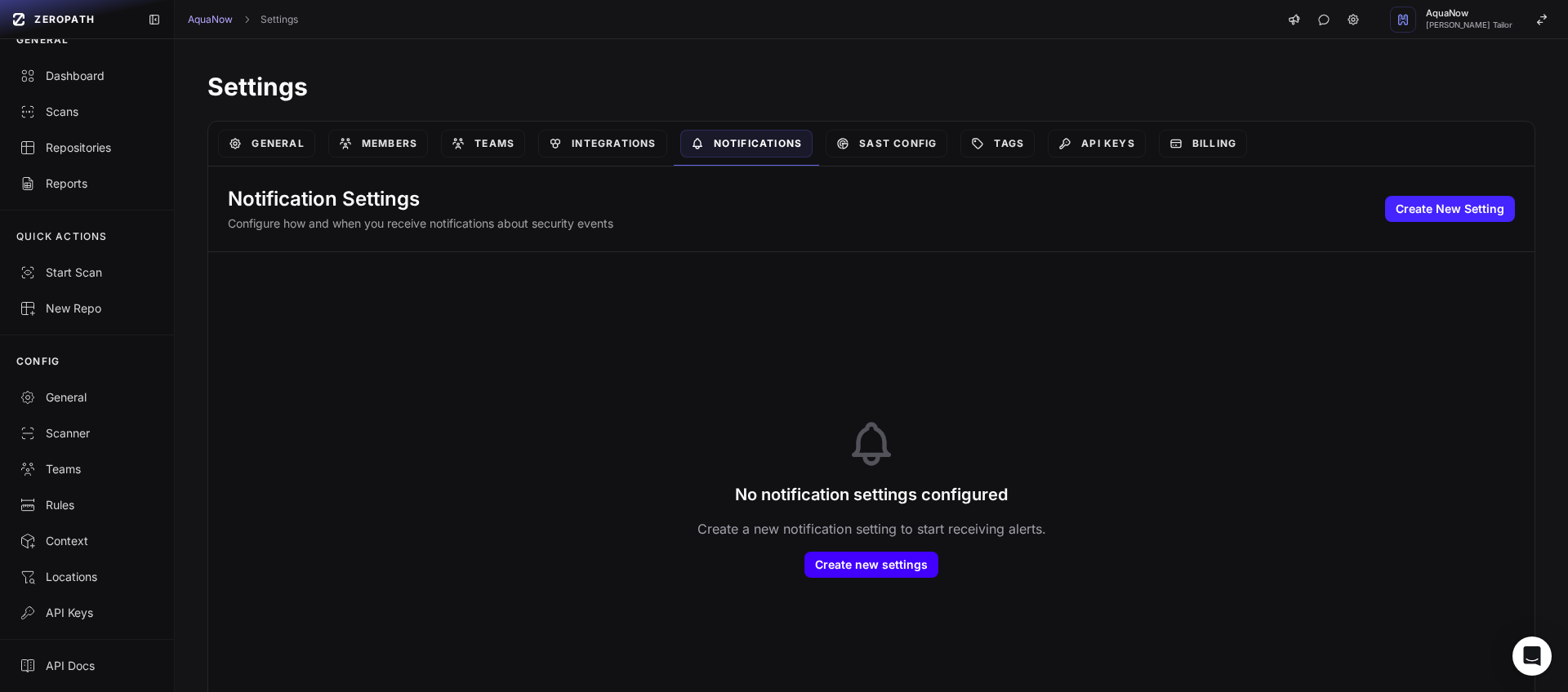
click at [854, 556] on button "Create new settings" at bounding box center [871, 564] width 134 height 26
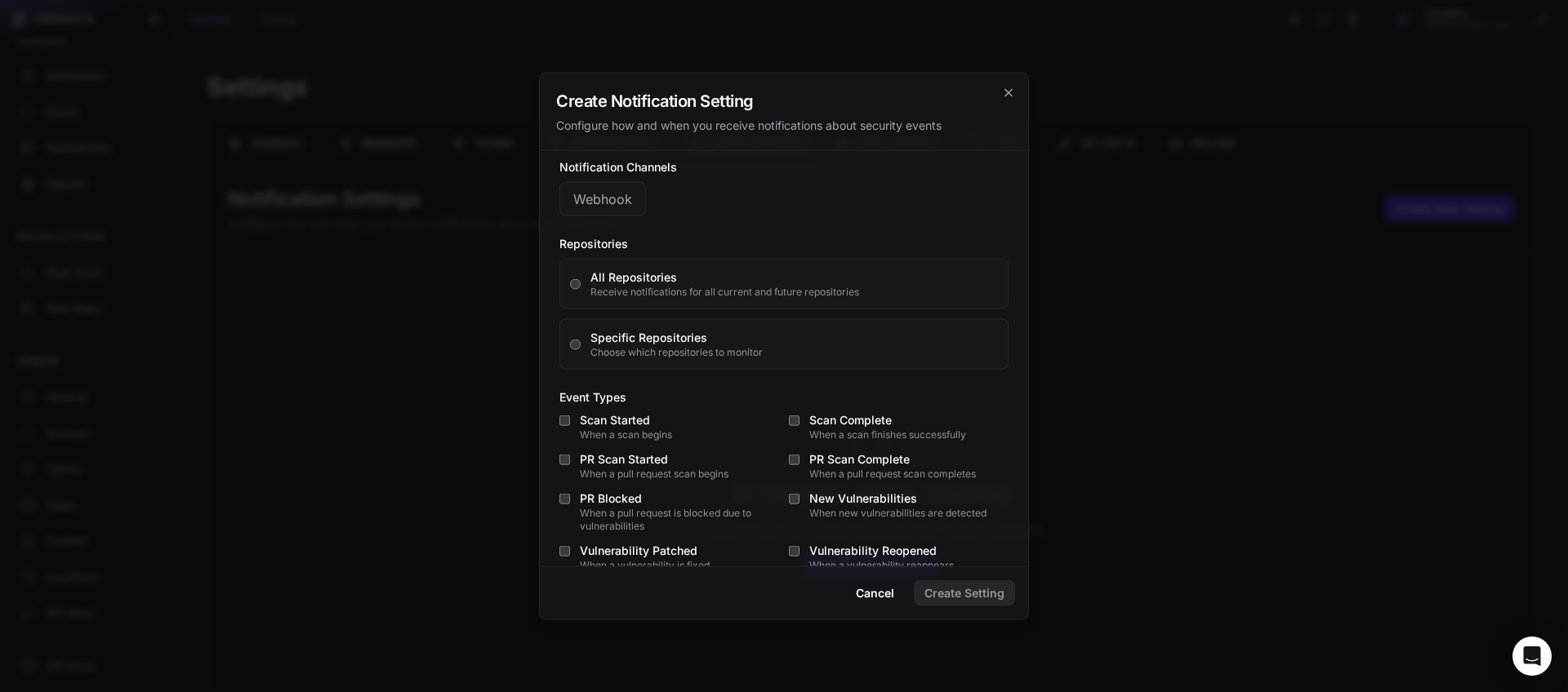
scroll to position [233, 0]
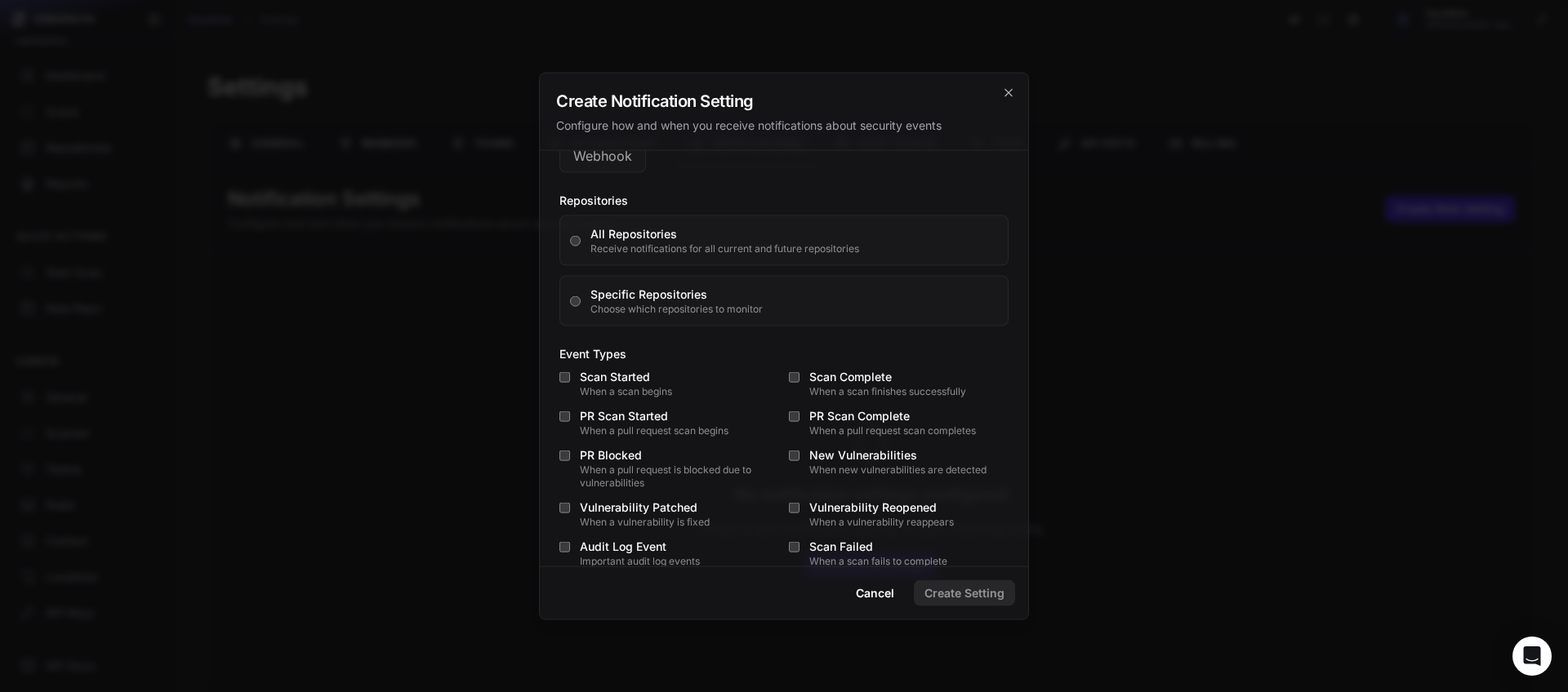
type input "**********"
click at [567, 463] on label "PR Blocked When a pull request is blocked due to vulnerabilities" at bounding box center [669, 469] width 219 height 42
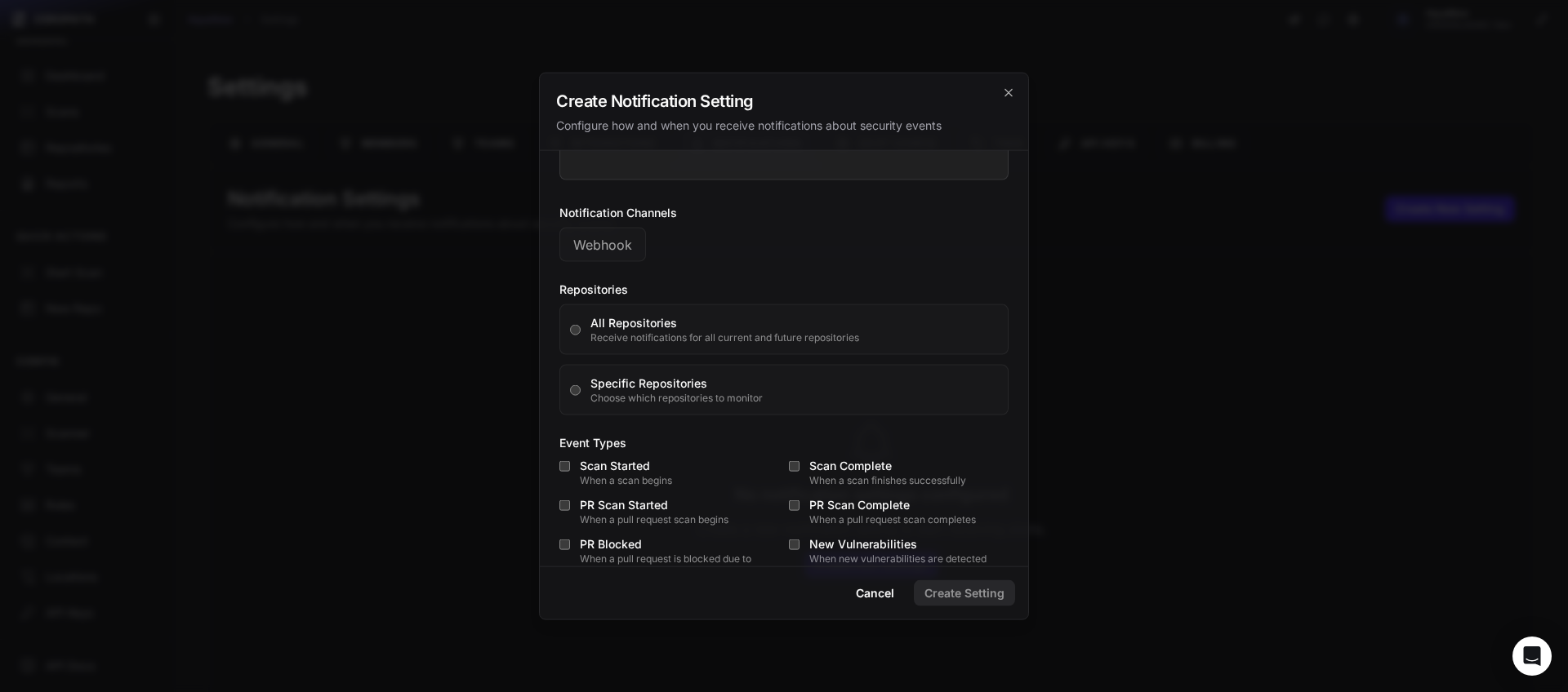
scroll to position [217, 0]
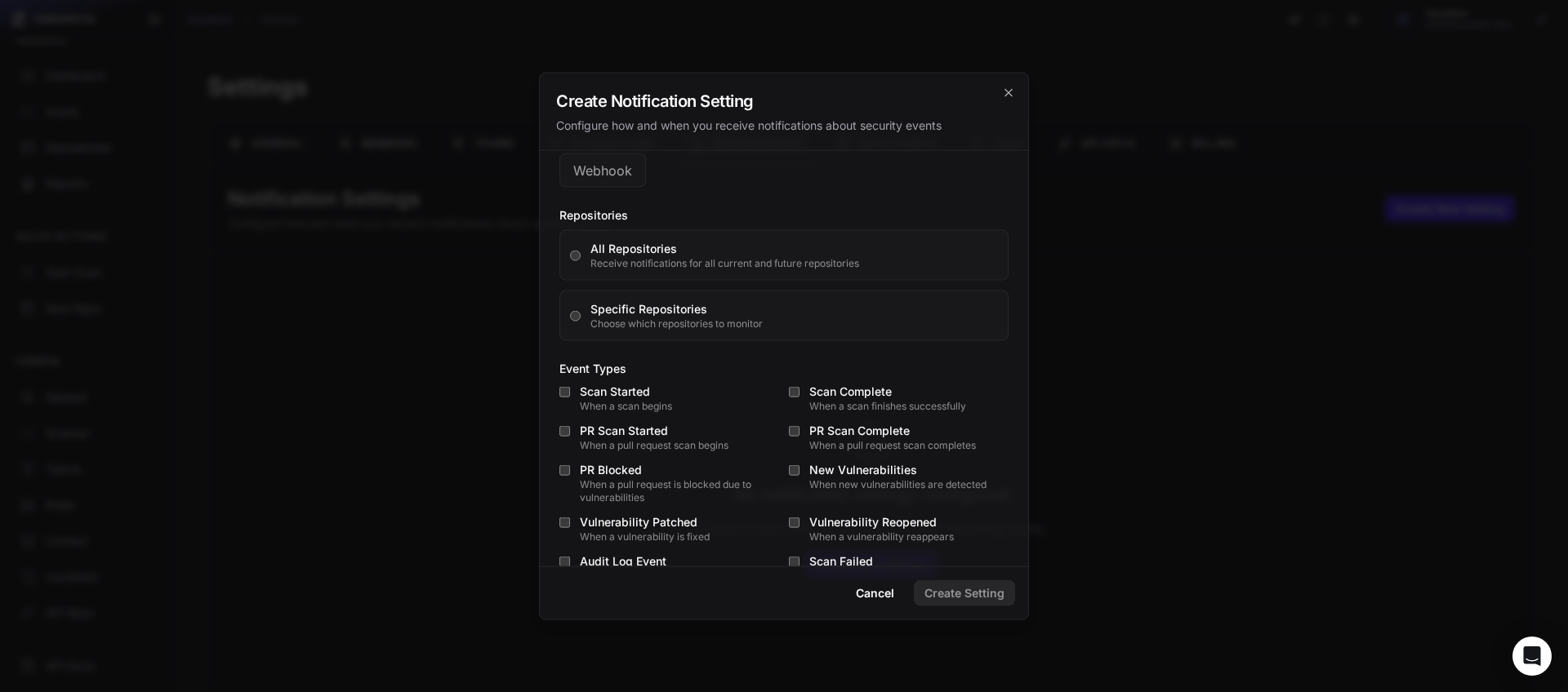
click at [1238, 342] on div at bounding box center [784, 346] width 1568 height 692
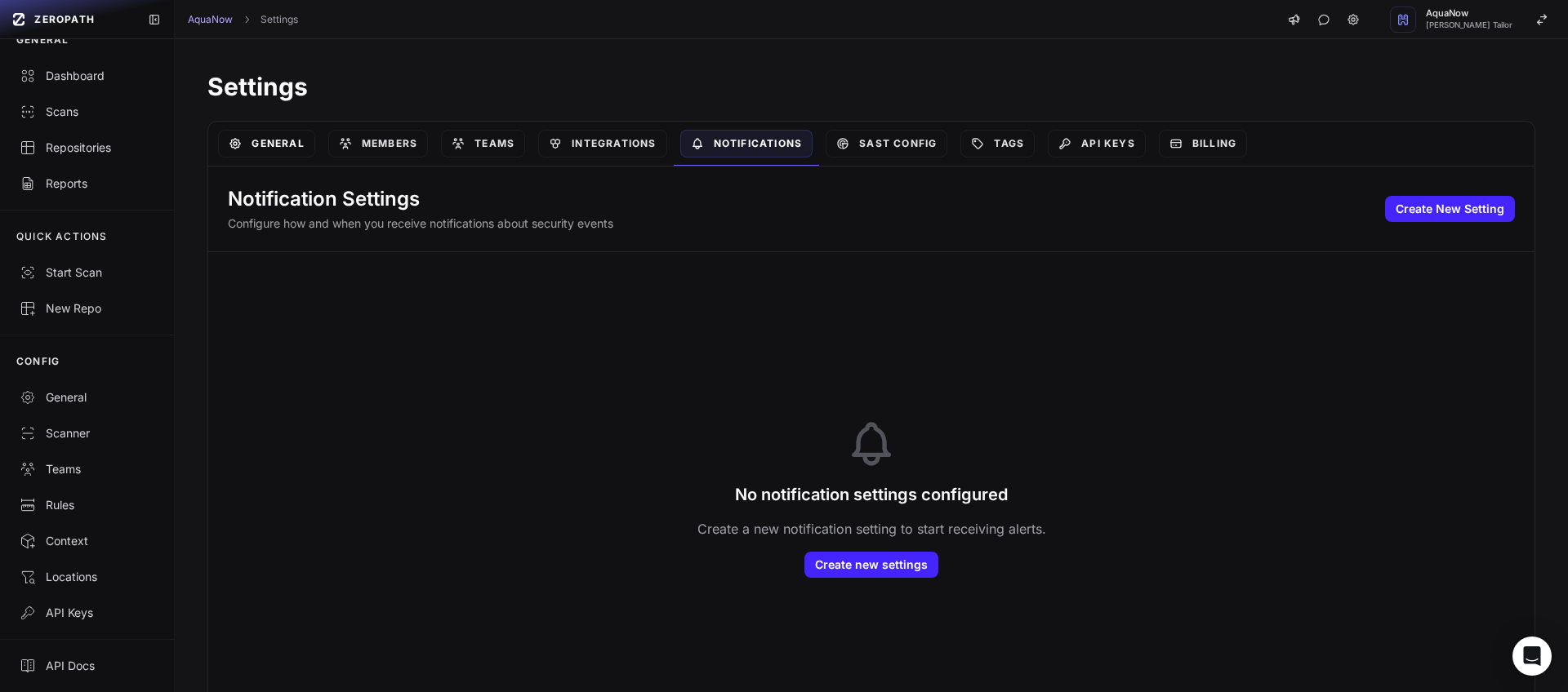
click at [250, 148] on link "General" at bounding box center [266, 143] width 96 height 28
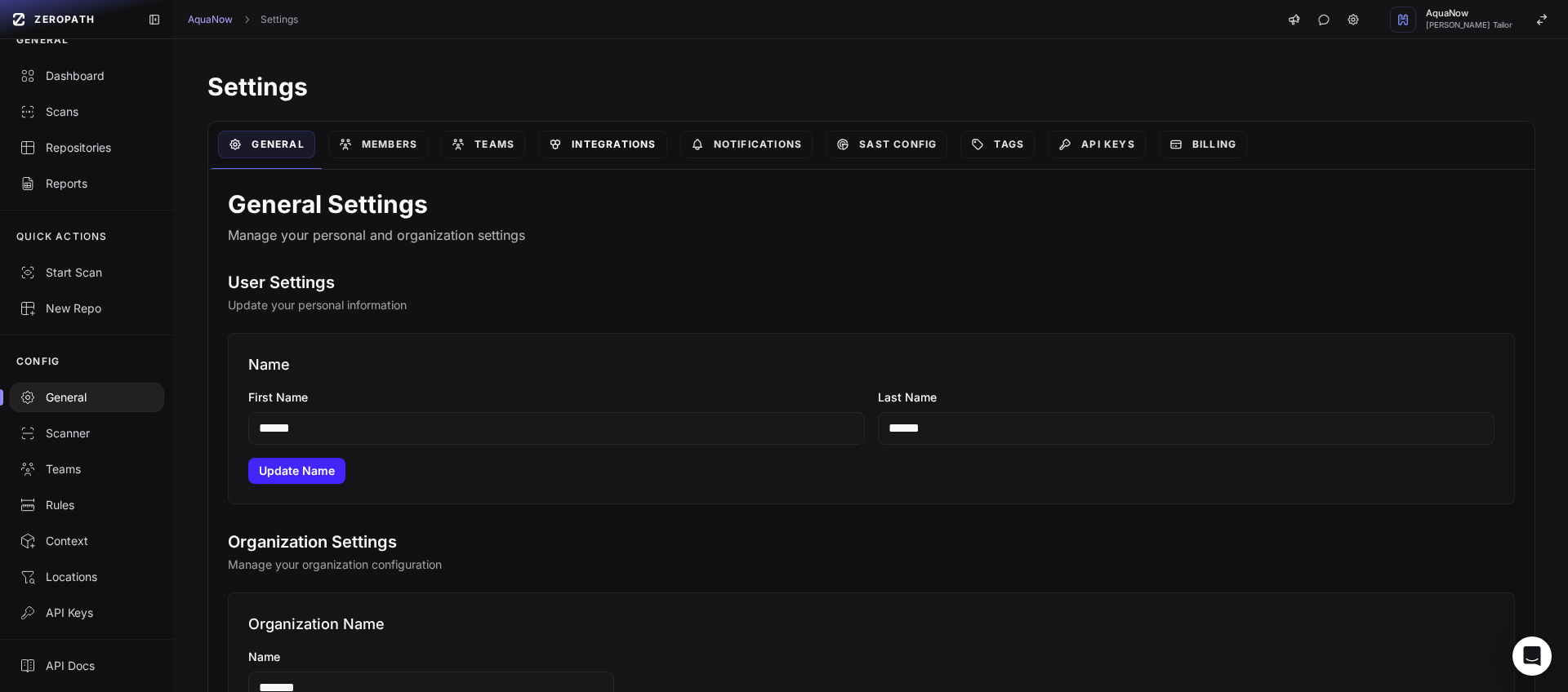
click at [628, 151] on link "Integrations" at bounding box center [602, 144] width 128 height 28
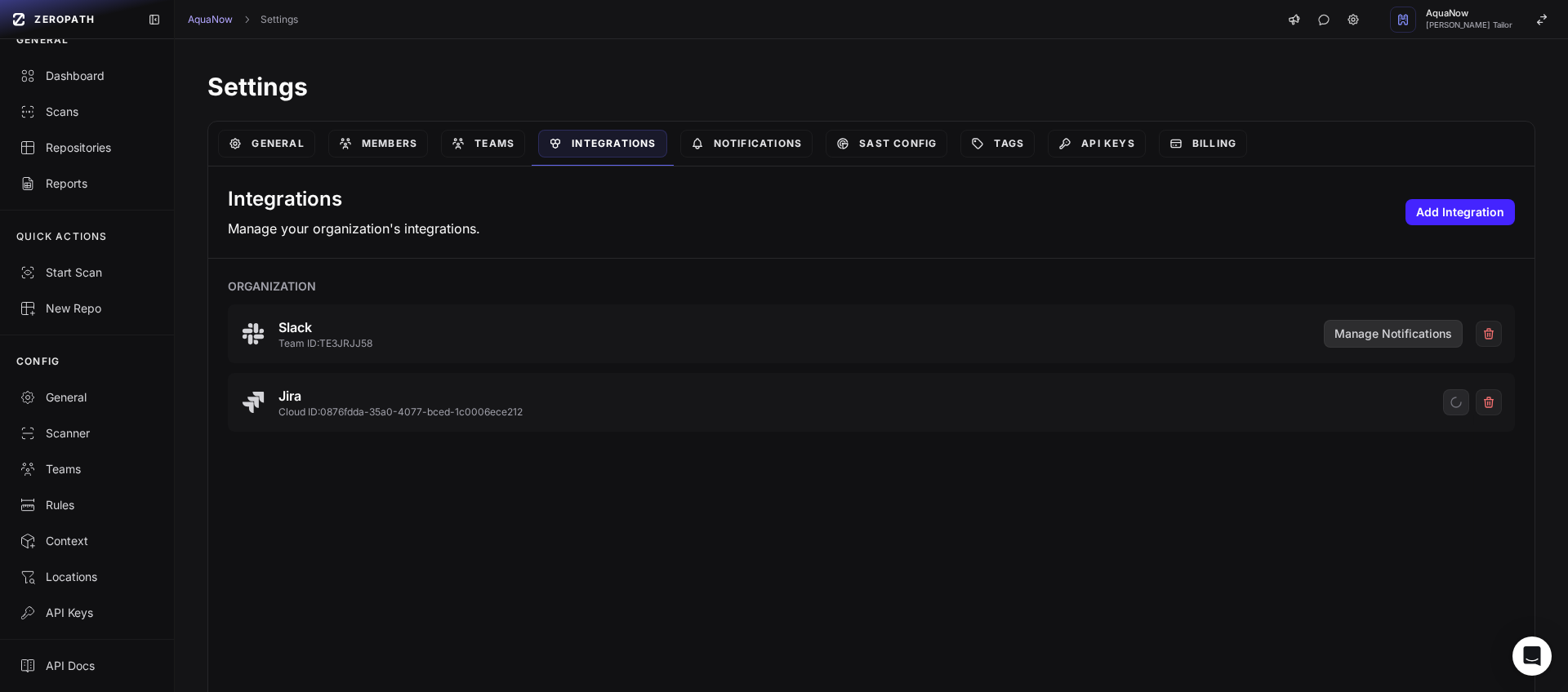
click at [1372, 341] on span "Manage Notifications" at bounding box center [1393, 333] width 117 height 16
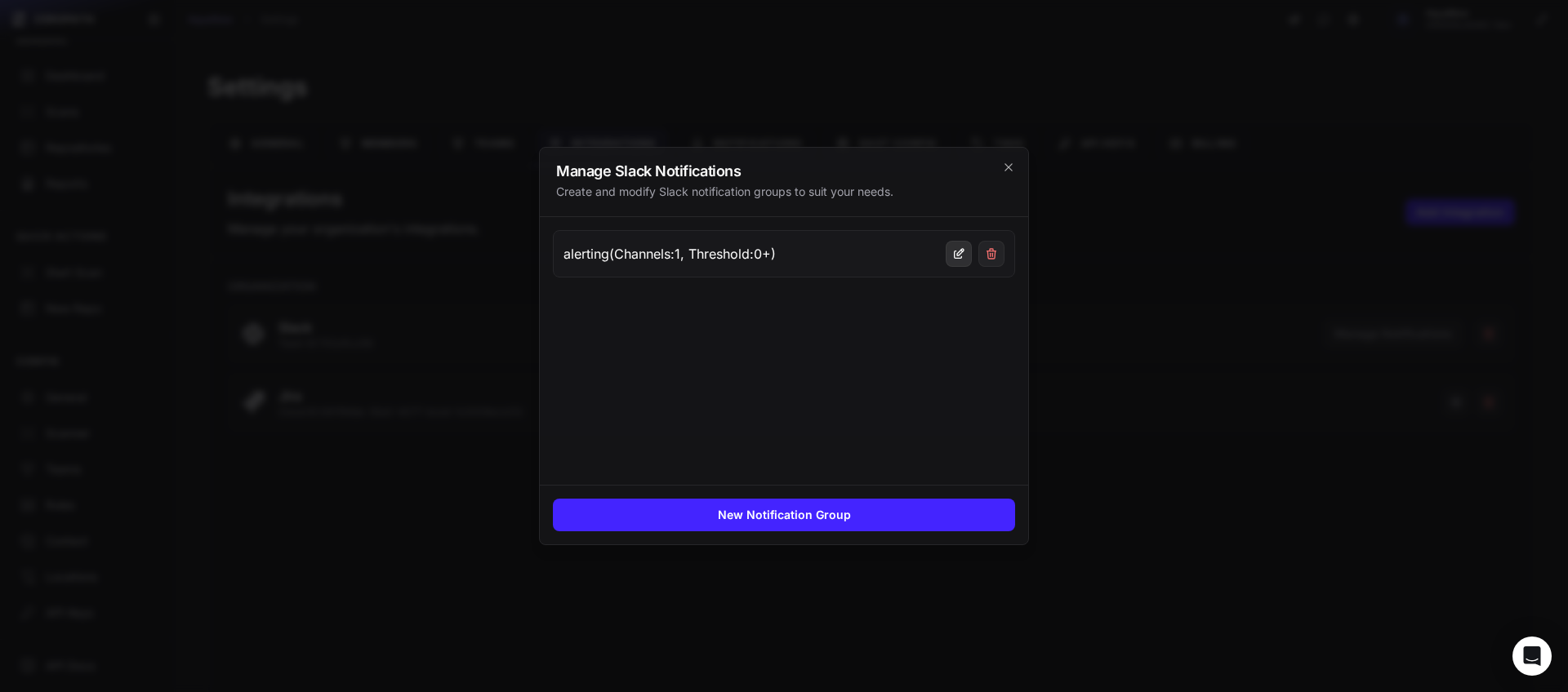
click at [952, 254] on icon at bounding box center [958, 253] width 13 height 13
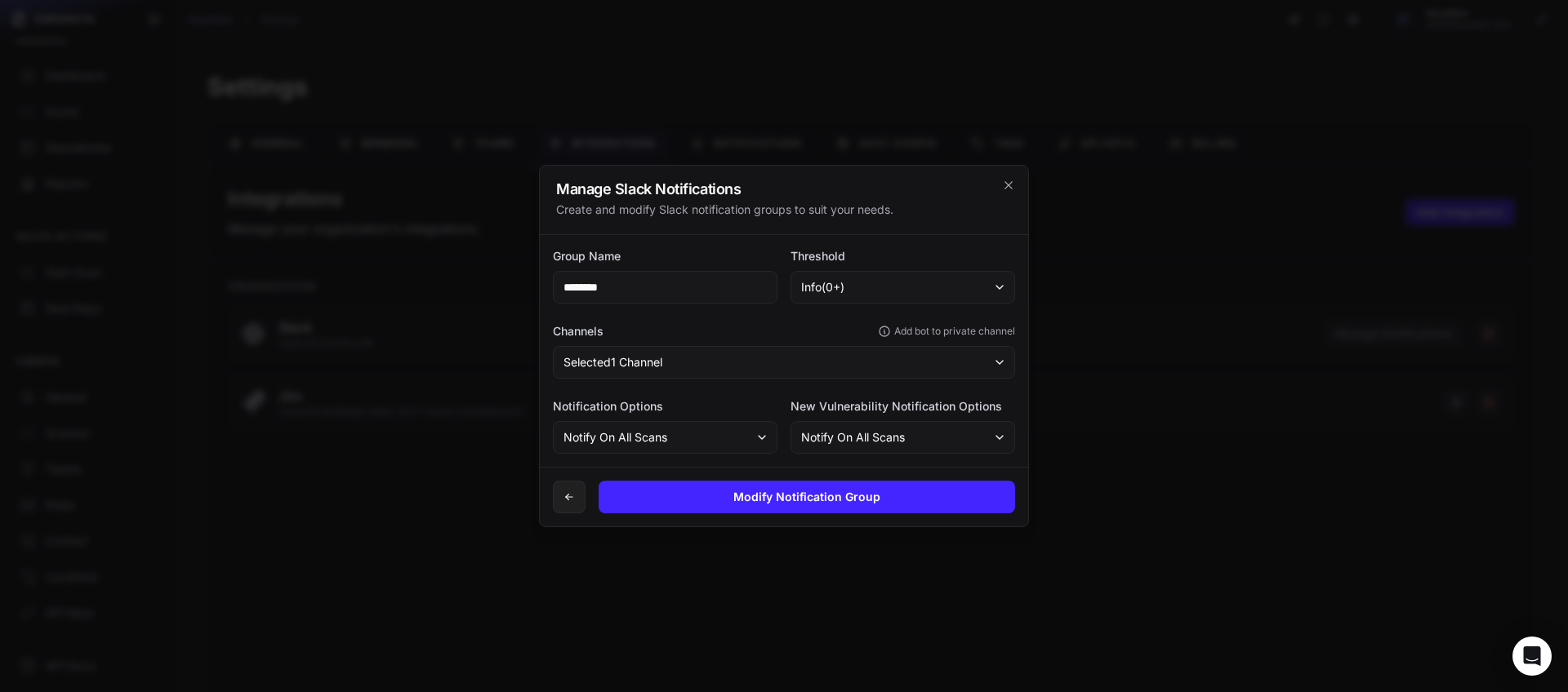
click at [900, 440] on span "Notify On All Scans" at bounding box center [853, 437] width 104 height 16
click at [1011, 191] on icon "cross 2," at bounding box center [1008, 185] width 13 height 13
